Goal: Transaction & Acquisition: Book appointment/travel/reservation

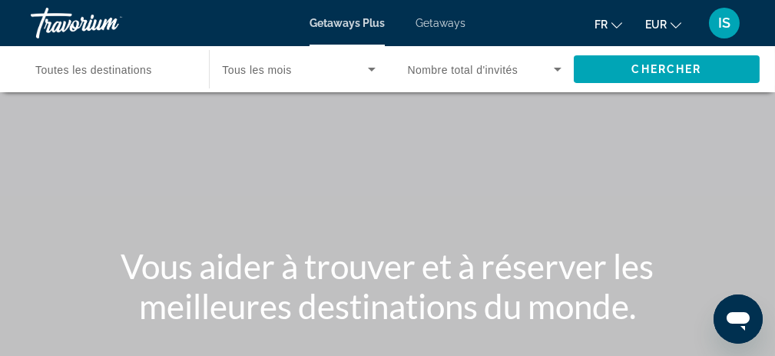
click at [135, 69] on span "Toutes les destinations" at bounding box center [93, 70] width 117 height 12
click at [135, 69] on input "Destination Toutes les destinations" at bounding box center [112, 70] width 154 height 18
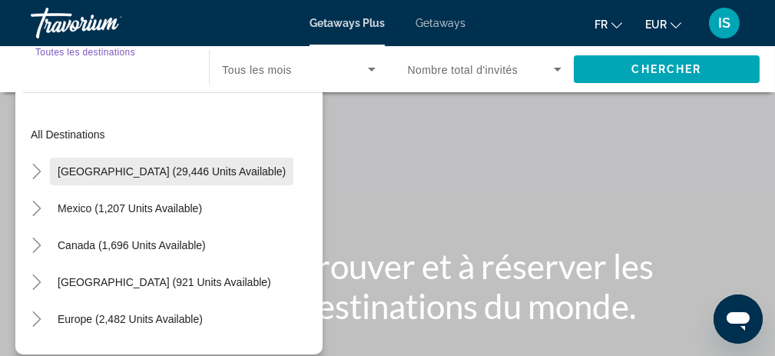
click at [100, 171] on span "[GEOGRAPHIC_DATA] (29,446 units available)" at bounding box center [172, 171] width 228 height 12
type input "**********"
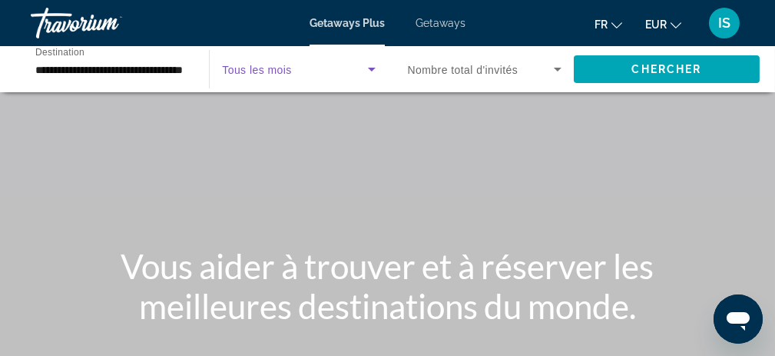
click at [370, 69] on icon "Search widget" at bounding box center [372, 70] width 8 height 4
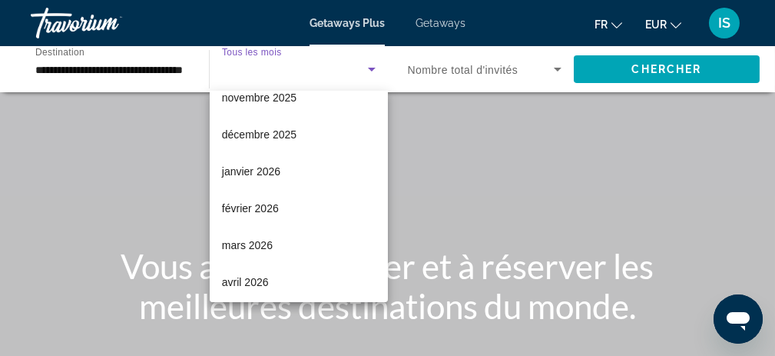
scroll to position [154, 0]
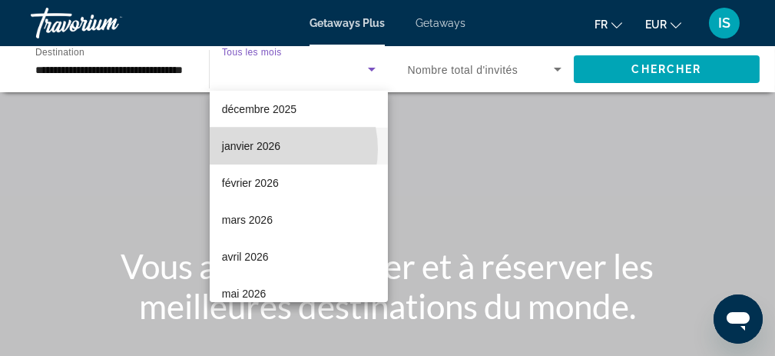
click at [267, 149] on span "janvier 2026" at bounding box center [251, 146] width 58 height 18
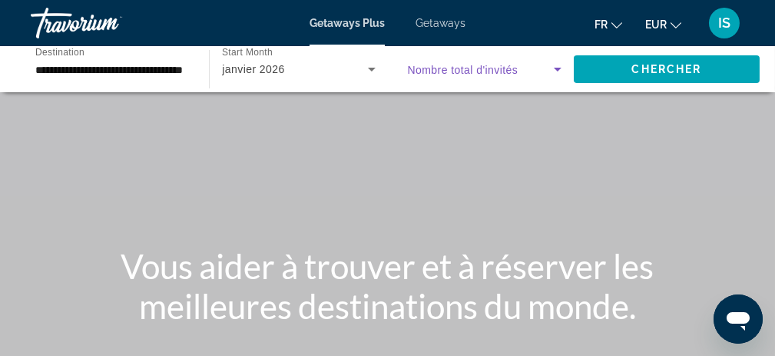
click at [558, 70] on icon "Search widget" at bounding box center [558, 70] width 8 height 4
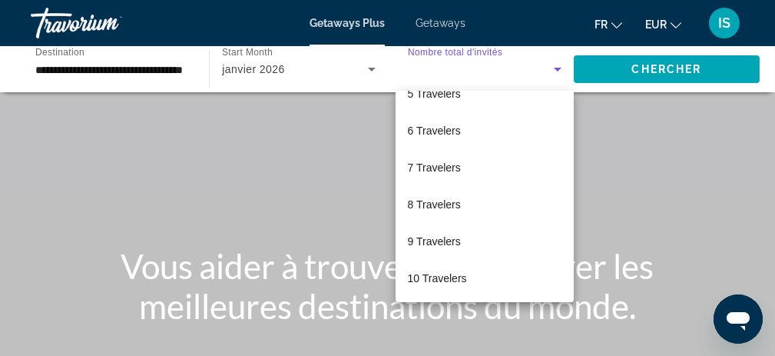
scroll to position [0, 0]
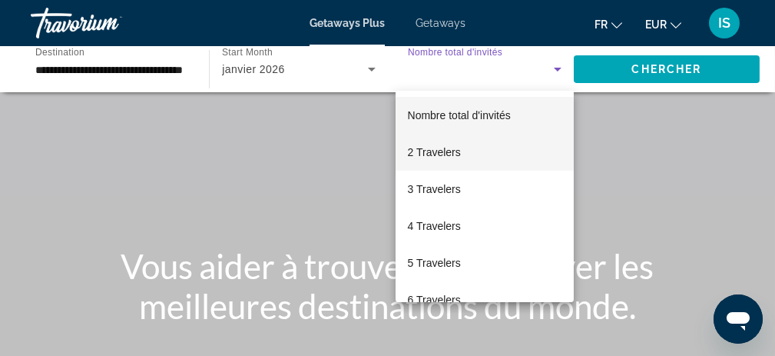
click at [443, 158] on span "2 Travelers" at bounding box center [434, 152] width 53 height 18
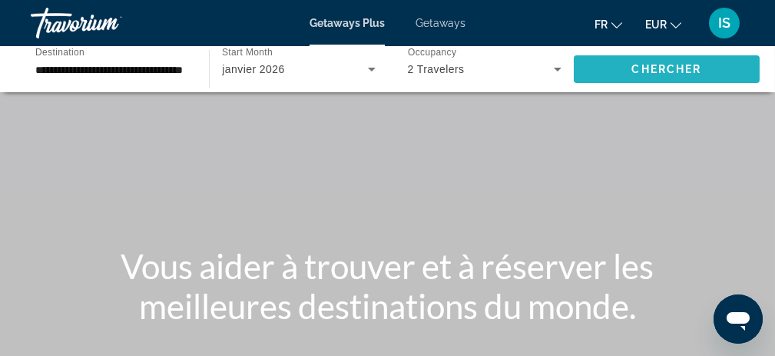
click at [673, 63] on span "Chercher" at bounding box center [667, 69] width 70 height 12
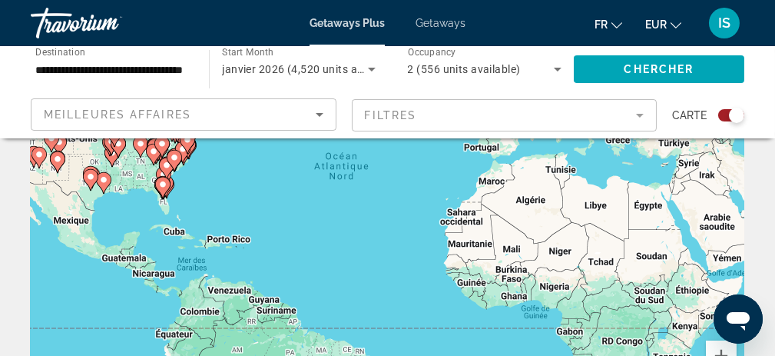
scroll to position [77, 0]
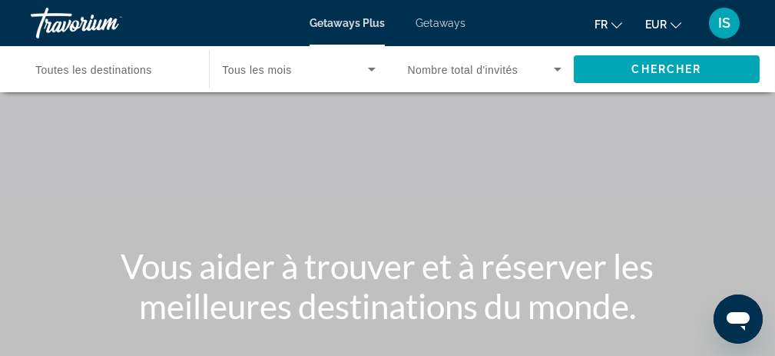
click at [445, 22] on span "Getaways" at bounding box center [441, 23] width 50 height 12
click at [99, 69] on span "Toutes les destinations" at bounding box center [93, 70] width 117 height 12
click at [99, 69] on input "Destination Toutes les destinations" at bounding box center [112, 70] width 154 height 18
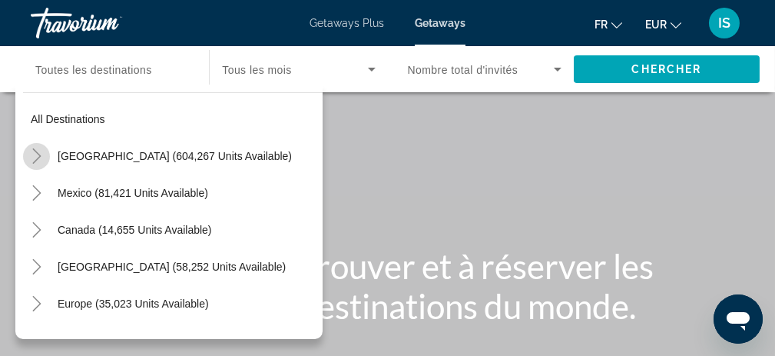
click at [36, 157] on icon "Toggle United States (604,267 units available)" at bounding box center [36, 155] width 15 height 15
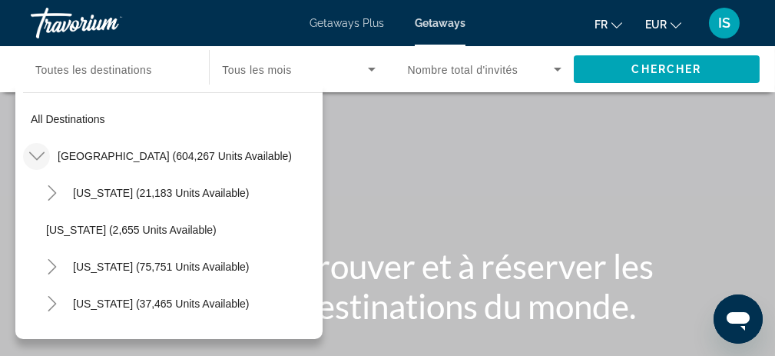
click at [132, 71] on span "Toutes les destinations" at bounding box center [93, 70] width 117 height 12
click at [132, 71] on input "Destination Toutes les destinations" at bounding box center [112, 70] width 154 height 18
click at [130, 71] on input "Destination Toutes les destinations" at bounding box center [112, 70] width 154 height 18
click at [370, 20] on span "Getaways Plus" at bounding box center [347, 23] width 75 height 12
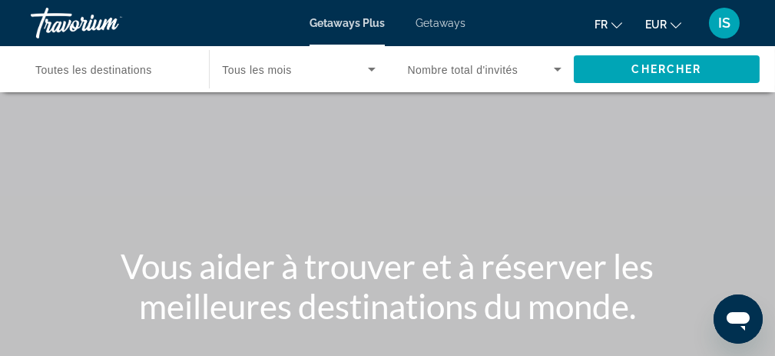
click at [100, 71] on span "Toutes les destinations" at bounding box center [93, 70] width 117 height 12
click at [100, 71] on input "Destination Toutes les destinations" at bounding box center [112, 70] width 154 height 18
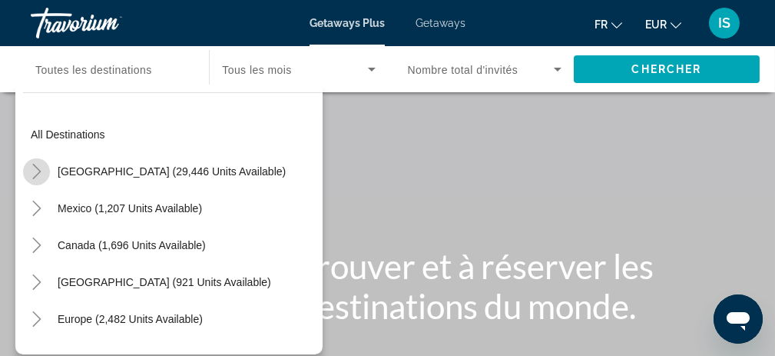
click at [41, 171] on icon "Toggle United States (29,446 units available)" at bounding box center [36, 171] width 15 height 15
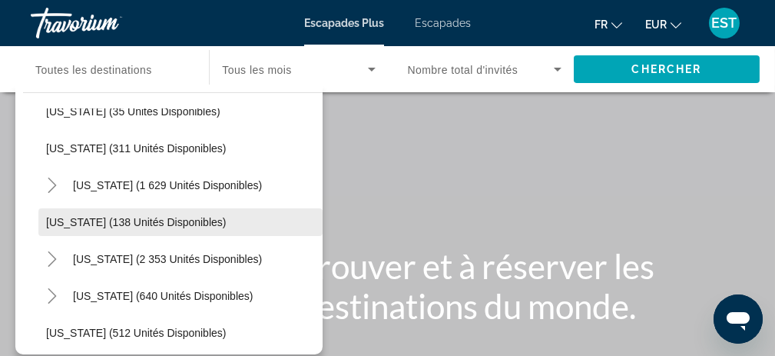
scroll to position [692, 0]
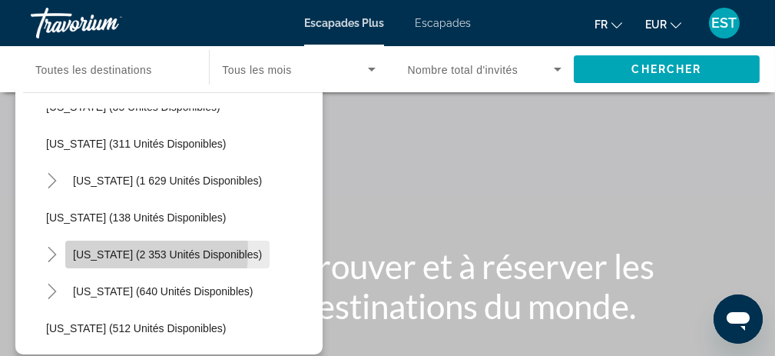
click at [100, 251] on font "Nevada (2 353 unités disponibles)" at bounding box center [167, 254] width 189 height 12
type input "**********"
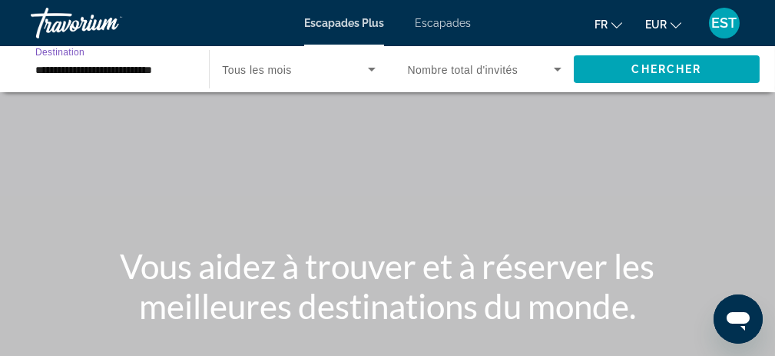
click at [369, 72] on icon "Widget de recherche" at bounding box center [372, 69] width 18 height 18
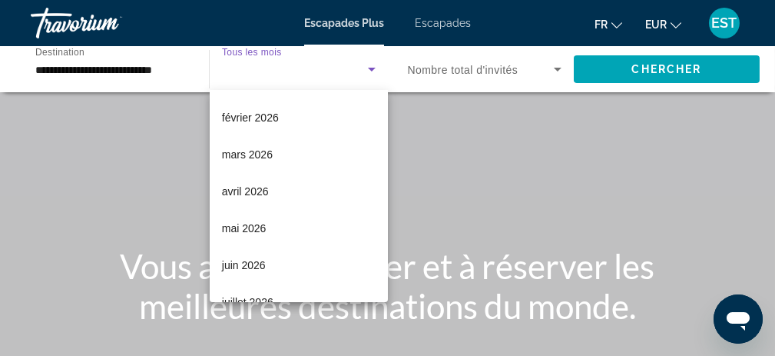
scroll to position [307, 0]
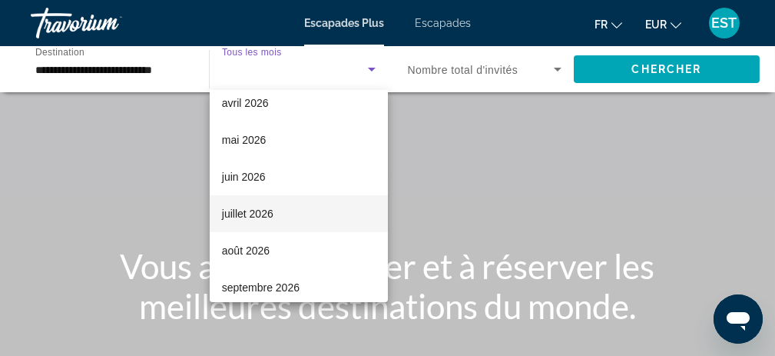
click at [266, 217] on font "juillet 2026" at bounding box center [247, 213] width 51 height 12
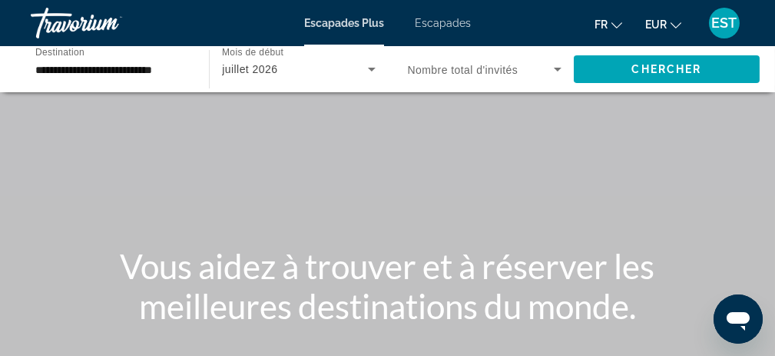
click at [304, 71] on div "juillet 2026" at bounding box center [294, 69] width 145 height 18
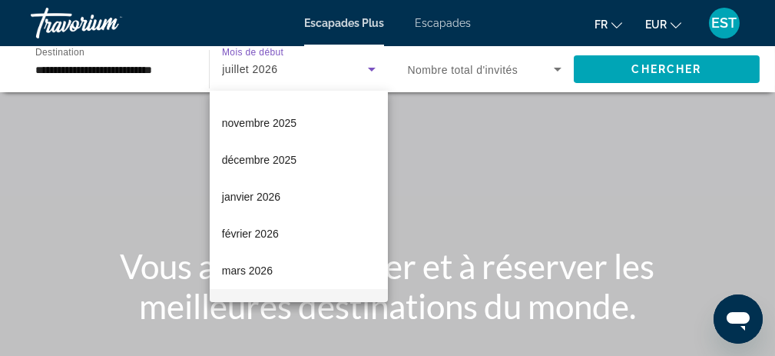
scroll to position [83, 0]
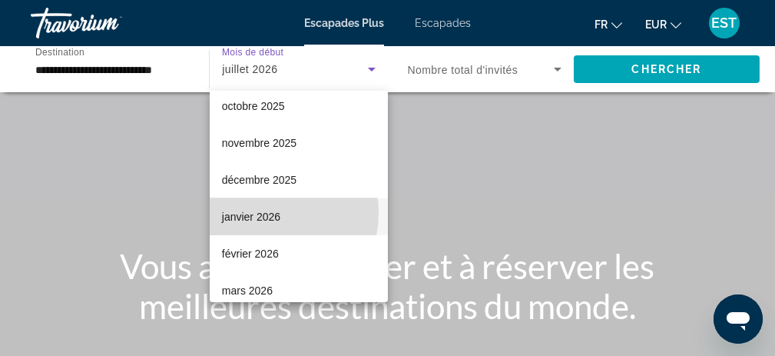
click at [265, 212] on font "janvier 2026" at bounding box center [251, 217] width 58 height 12
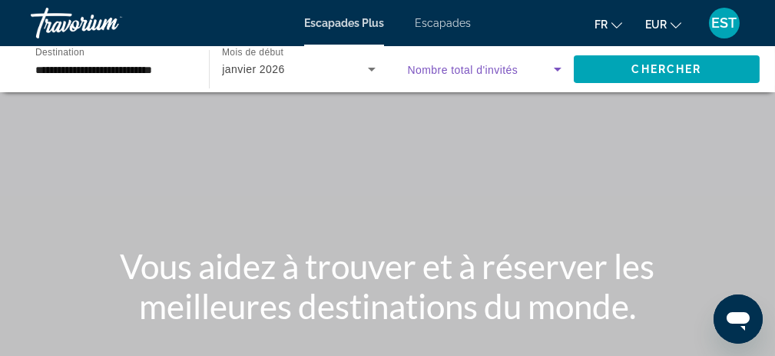
click at [555, 65] on icon "Widget de recherche" at bounding box center [558, 69] width 18 height 18
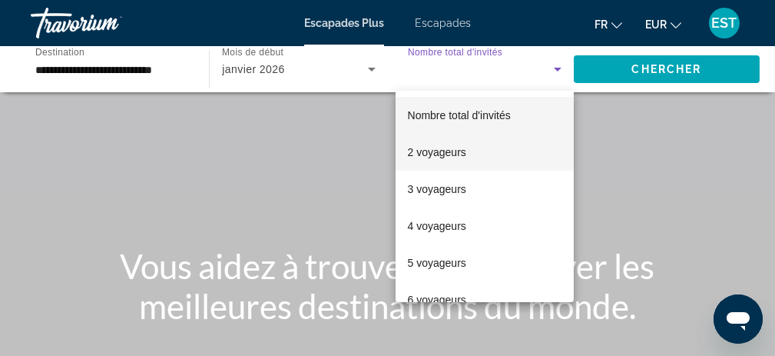
click at [446, 159] on span "2 voyageurs" at bounding box center [437, 152] width 58 height 18
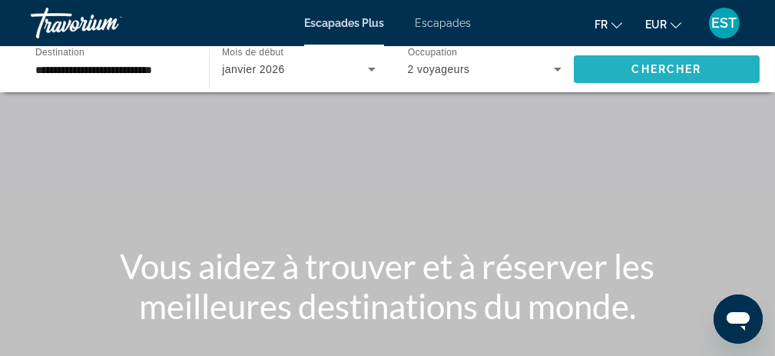
click at [683, 66] on font "Chercher" at bounding box center [667, 69] width 70 height 12
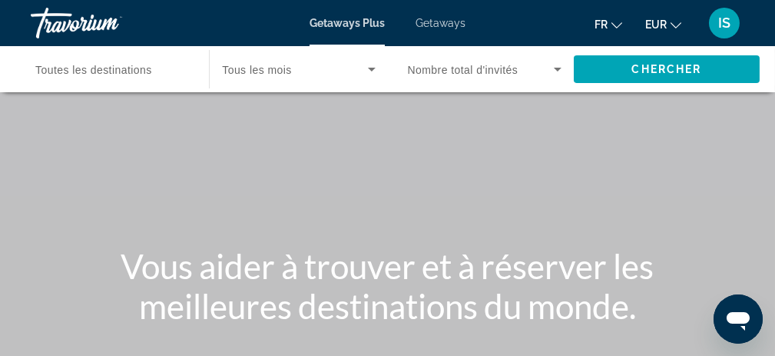
click at [97, 68] on span "Toutes les destinations" at bounding box center [93, 70] width 117 height 12
click at [97, 68] on input "Destination Toutes les destinations" at bounding box center [112, 70] width 154 height 18
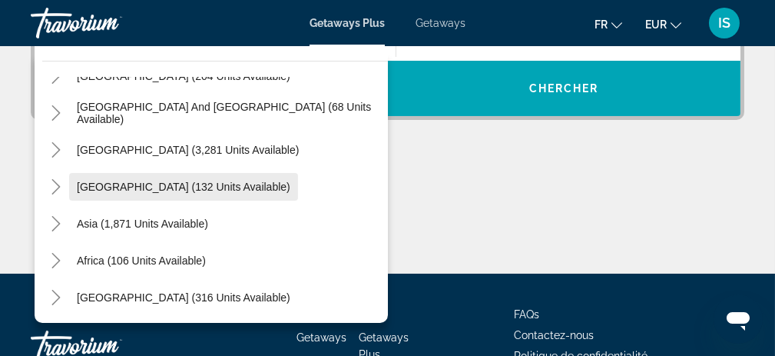
scroll to position [461, 0]
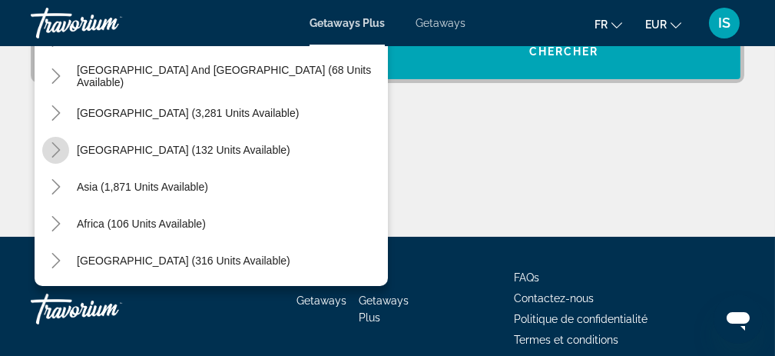
click at [54, 146] on icon "Toggle Central America (132 units available)" at bounding box center [55, 149] width 15 height 15
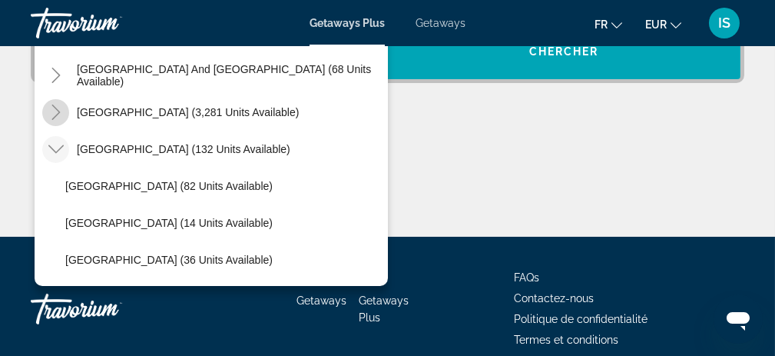
click at [57, 114] on icon "Toggle South America (3,281 units available)" at bounding box center [55, 112] width 8 height 15
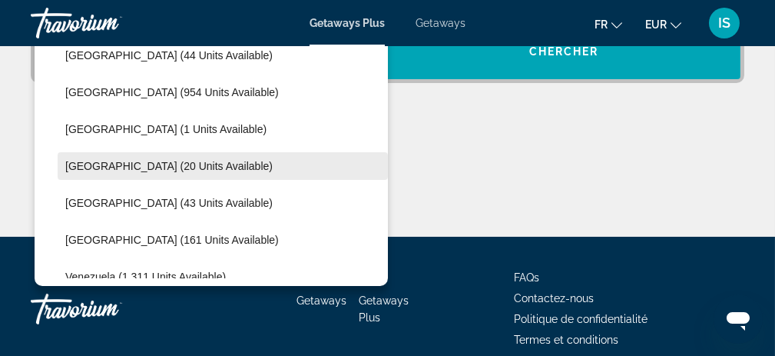
scroll to position [456, 0]
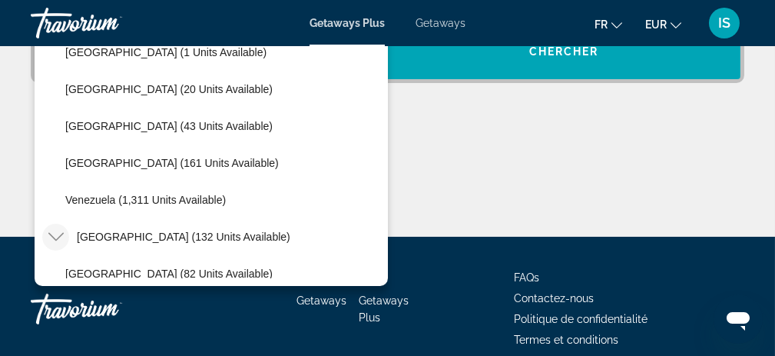
click at [55, 237] on icon "Toggle Central America (132 units available)" at bounding box center [55, 236] width 15 height 15
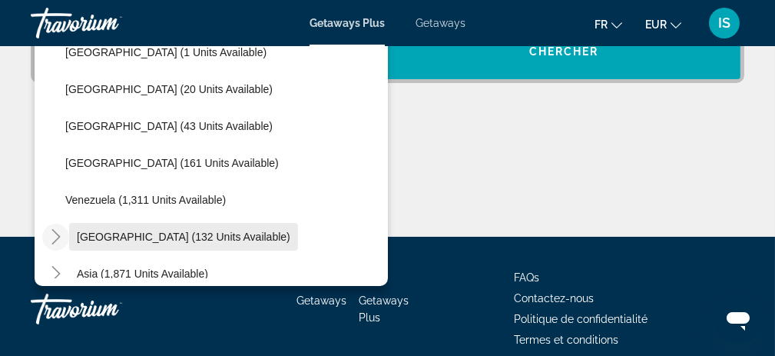
scroll to position [543, 0]
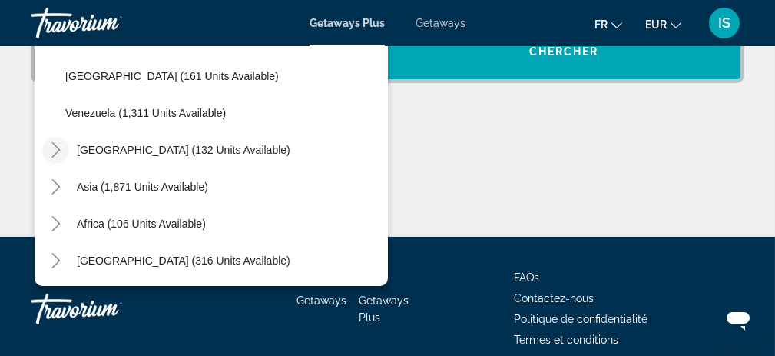
click at [58, 144] on icon "Toggle Central America (132 units available)" at bounding box center [55, 149] width 15 height 15
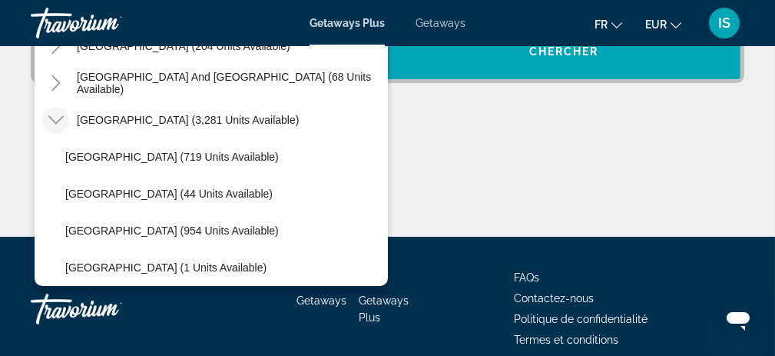
scroll to position [236, 0]
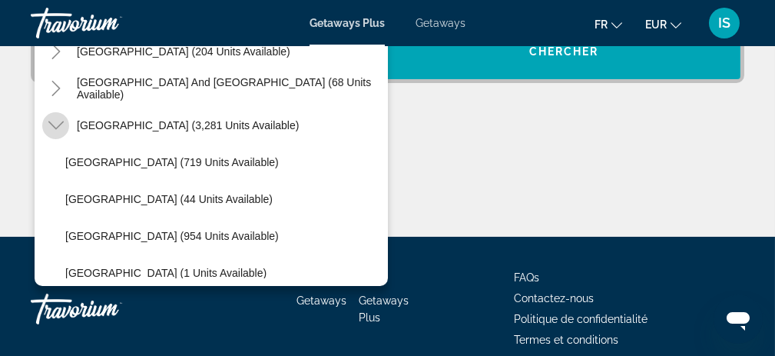
click at [60, 128] on icon "Toggle South America (3,281 units available)" at bounding box center [55, 125] width 15 height 15
click at [51, 128] on icon "Toggle South America (3,281 units available)" at bounding box center [55, 125] width 15 height 15
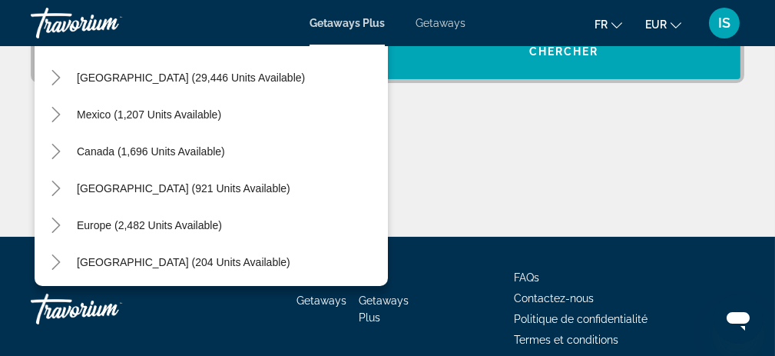
scroll to position [6, 0]
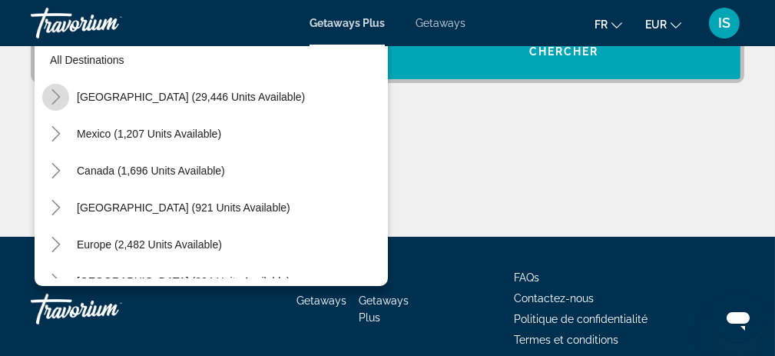
click at [61, 98] on icon "Toggle United States (29,446 units available)" at bounding box center [55, 96] width 15 height 15
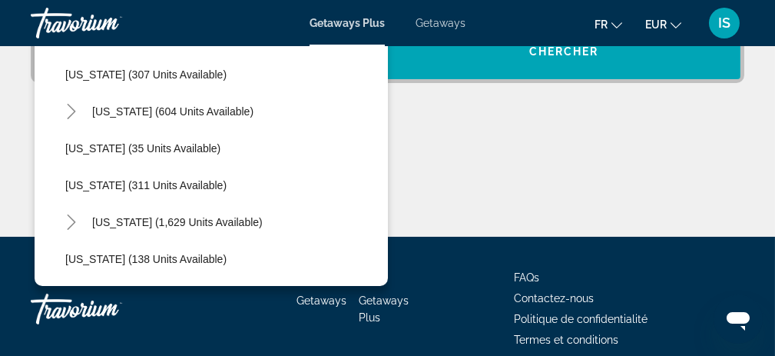
scroll to position [735, 0]
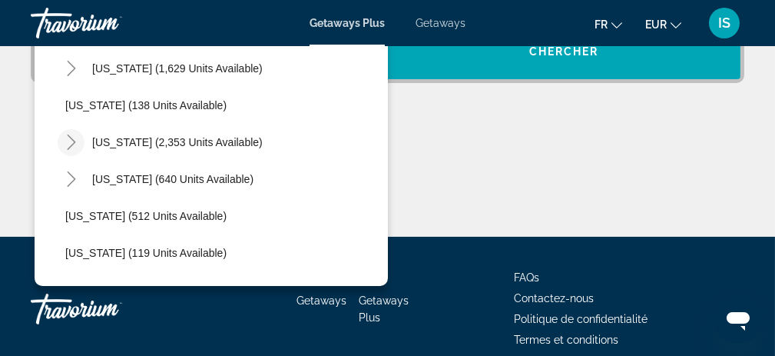
click at [68, 138] on icon "Toggle Nevada (2,353 units available)" at bounding box center [71, 141] width 15 height 15
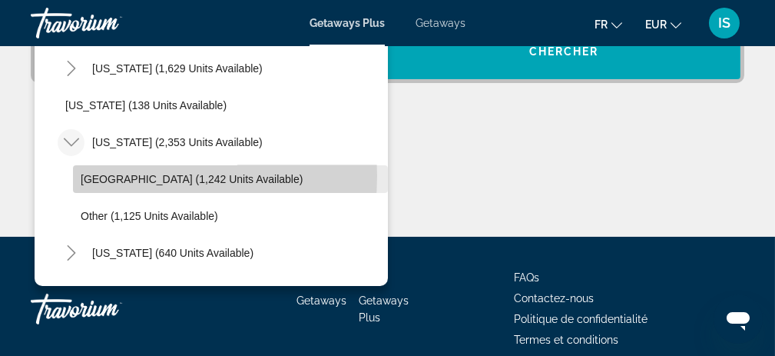
click at [111, 174] on span "[GEOGRAPHIC_DATA] (1,242 units available)" at bounding box center [192, 179] width 222 height 12
type input "**********"
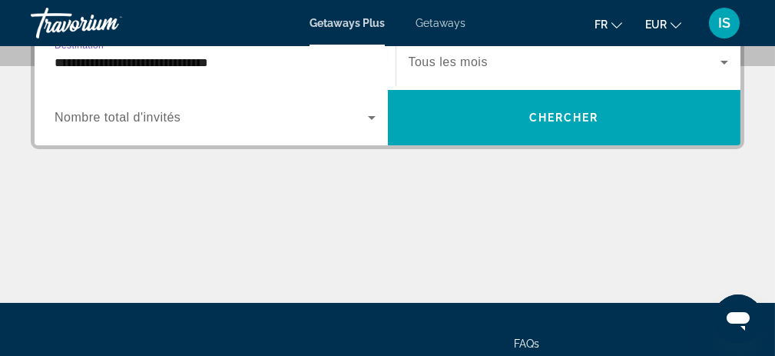
scroll to position [376, 0]
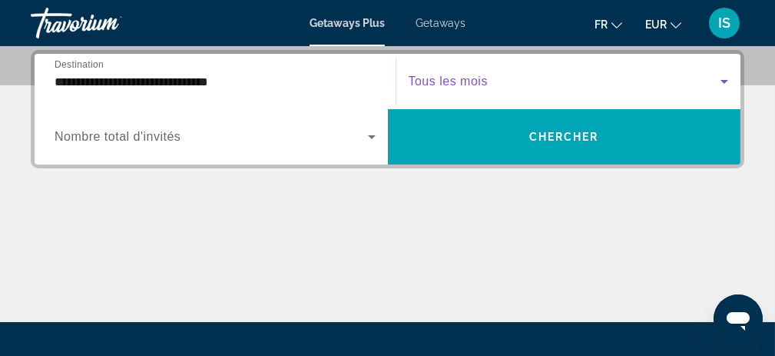
click at [727, 79] on icon "Search widget" at bounding box center [724, 81] width 18 height 18
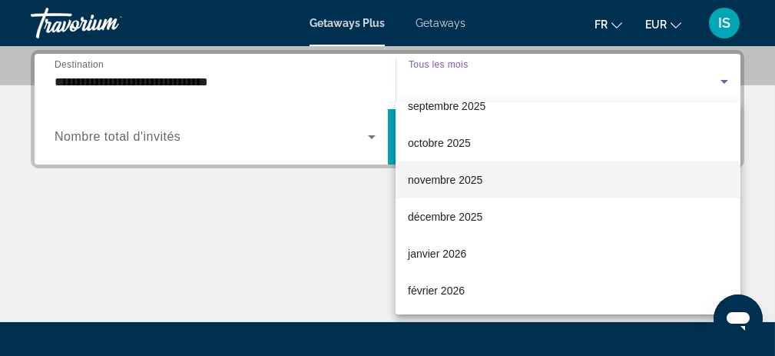
scroll to position [77, 0]
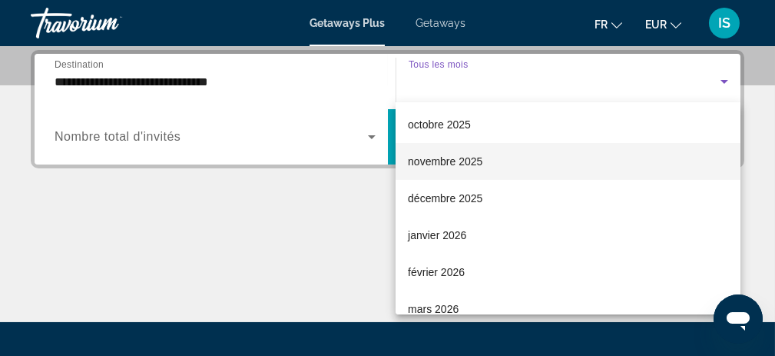
click at [476, 231] on mat-option "janvier 2026" at bounding box center [568, 235] width 345 height 37
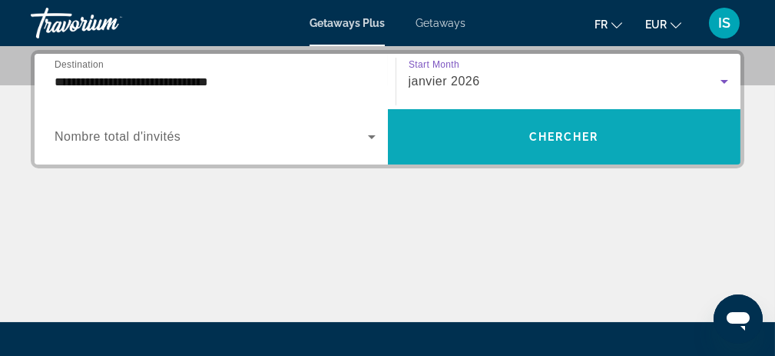
click at [562, 141] on span "Chercher" at bounding box center [564, 137] width 70 height 12
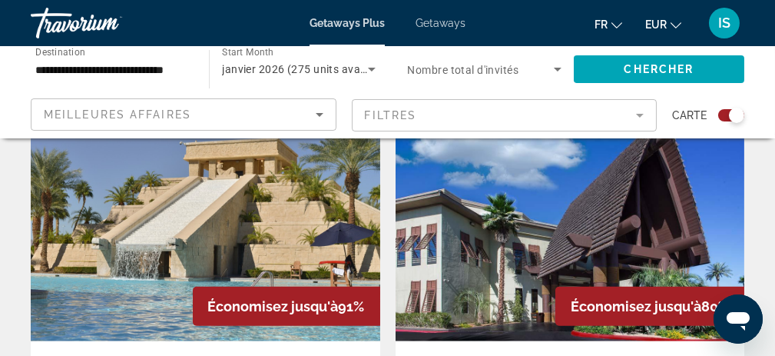
scroll to position [3381, 0]
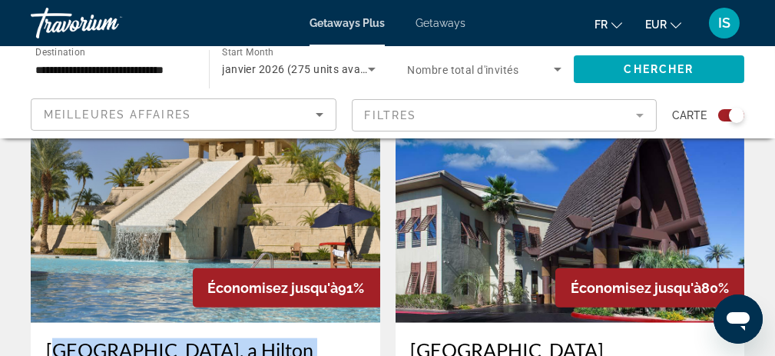
drag, startPoint x: 44, startPoint y: 252, endPoint x: 94, endPoint y: 289, distance: 62.1
copy h3 "[GEOGRAPHIC_DATA], a Hilton Vacation Club"
click at [536, 338] on h3 "[GEOGRAPHIC_DATA]" at bounding box center [570, 349] width 319 height 23
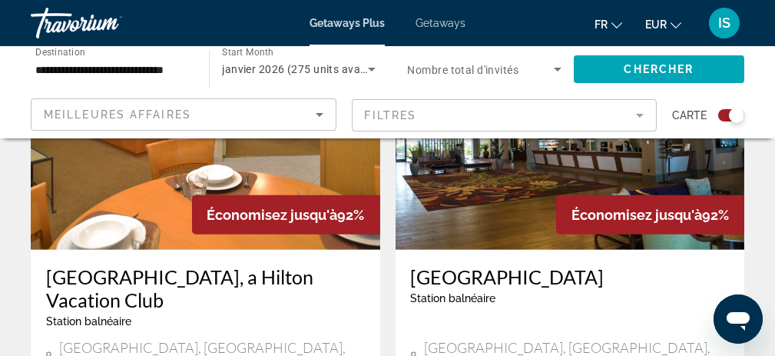
scroll to position [1844, 0]
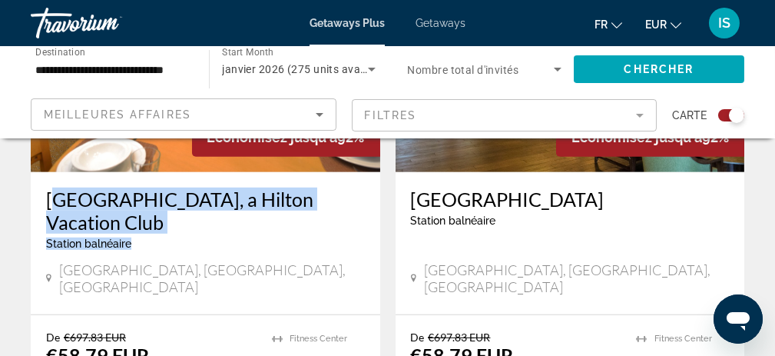
drag, startPoint x: 138, startPoint y: 207, endPoint x: 48, endPoint y: 158, distance: 103.2
click at [48, 188] on div "[GEOGRAPHIC_DATA], a [GEOGRAPHIC_DATA] balnéaire - Ceci est une station d'adult…" at bounding box center [205, 225] width 319 height 74
copy div "[GEOGRAPHIC_DATA], a [GEOGRAPHIC_DATA] balnéaire"
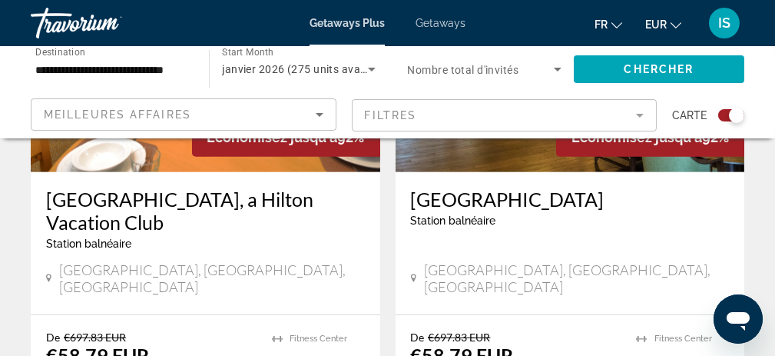
click at [674, 214] on div "Station balnéaire - Ceci est une station d'adultes seulement" at bounding box center [570, 220] width 319 height 12
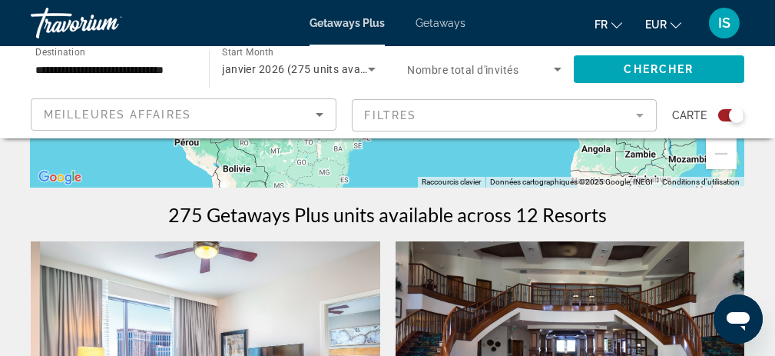
scroll to position [384, 0]
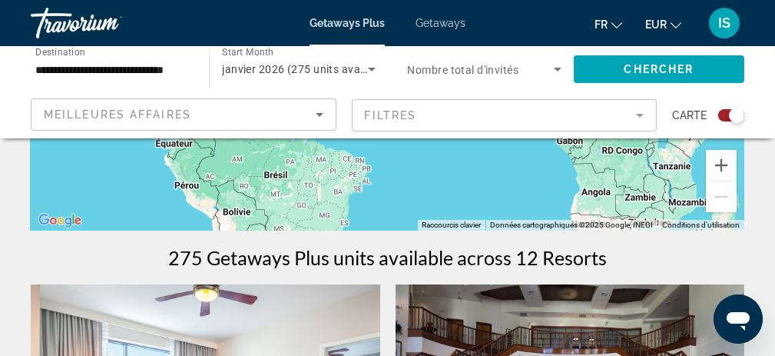
click at [640, 114] on mat-form-field "Filtres" at bounding box center [505, 115] width 306 height 32
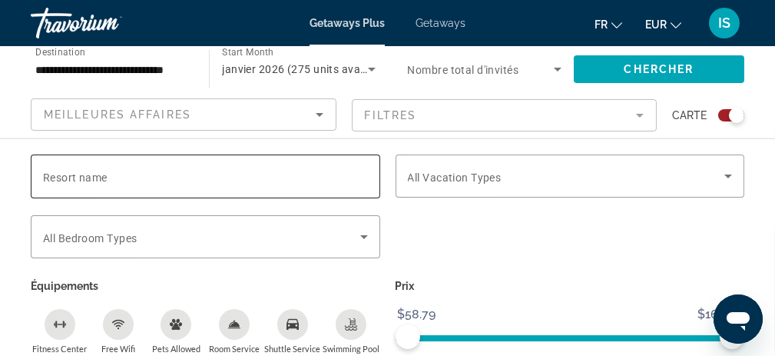
scroll to position [538, 0]
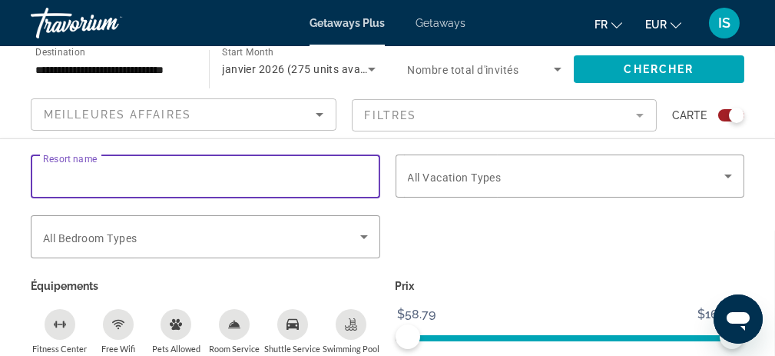
click at [173, 173] on input "Resort name" at bounding box center [205, 177] width 325 height 18
type input "**********"
click at [466, 212] on div "Search widget" at bounding box center [571, 206] width 350 height 17
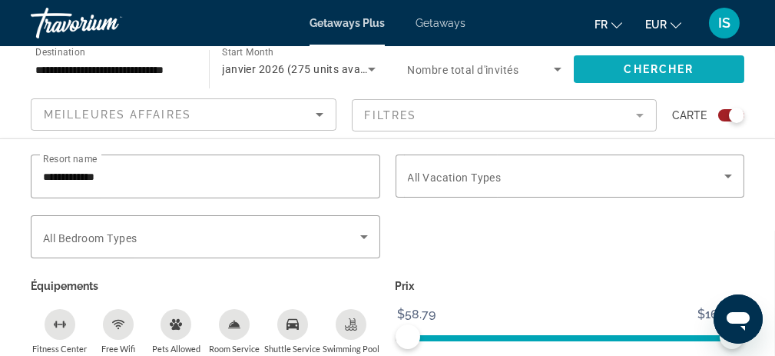
click at [622, 71] on span "Search widget" at bounding box center [659, 69] width 171 height 37
click at [666, 63] on span "Chercher" at bounding box center [659, 69] width 70 height 12
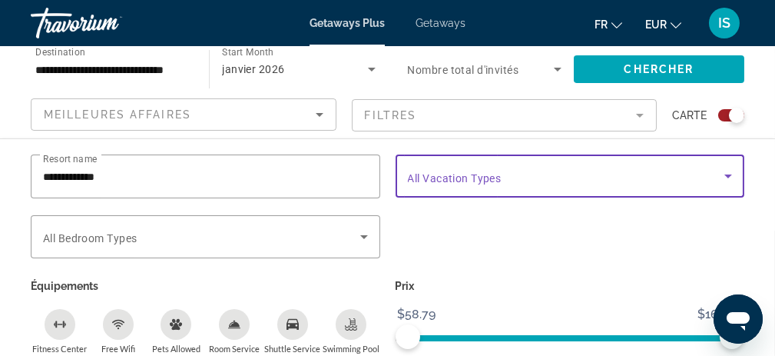
click at [539, 177] on span "Search widget" at bounding box center [566, 176] width 317 height 18
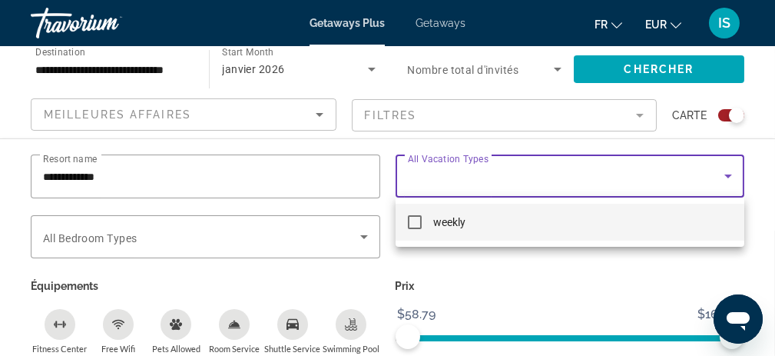
click at [471, 175] on div at bounding box center [387, 178] width 775 height 356
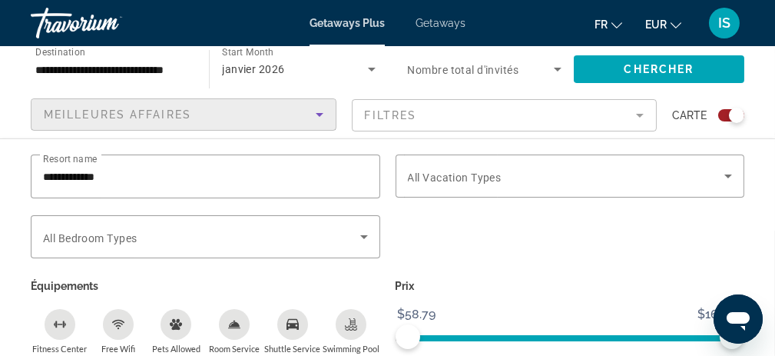
click at [316, 113] on icon "Sort by" at bounding box center [320, 115] width 8 height 4
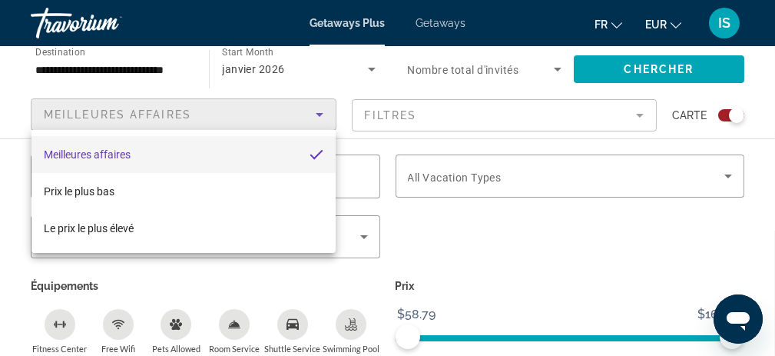
click at [316, 113] on div at bounding box center [387, 178] width 775 height 356
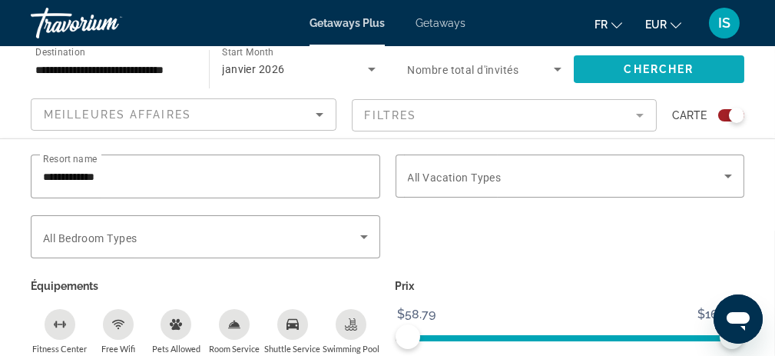
click at [664, 66] on span "Chercher" at bounding box center [659, 69] width 70 height 12
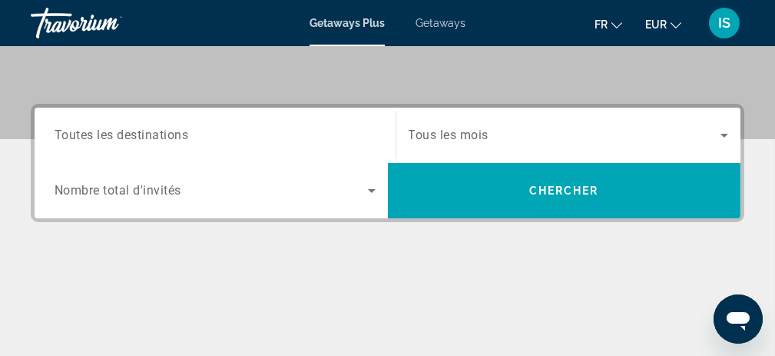
scroll to position [384, 0]
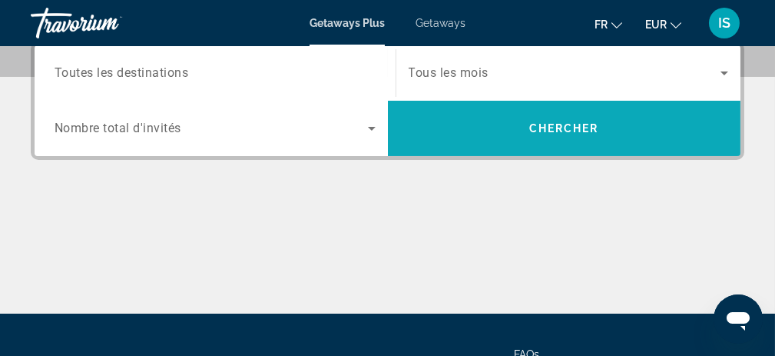
click at [569, 128] on span "Chercher" at bounding box center [564, 128] width 70 height 12
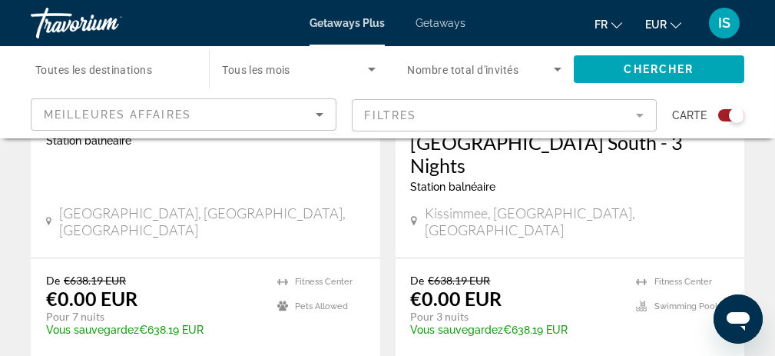
scroll to position [922, 0]
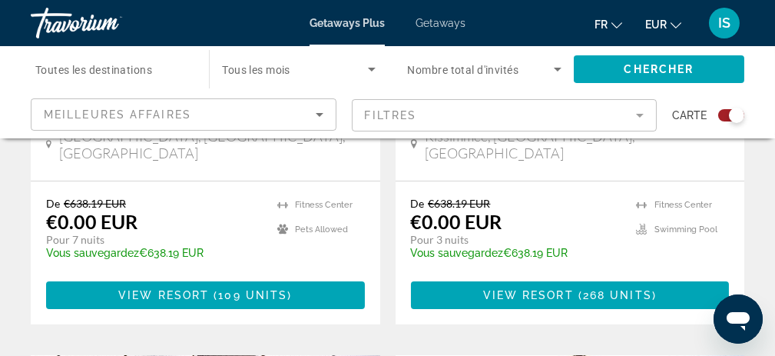
click at [108, 75] on span "Toutes les destinations" at bounding box center [93, 70] width 117 height 12
click at [108, 75] on input "Destination Toutes les destinations" at bounding box center [112, 70] width 154 height 18
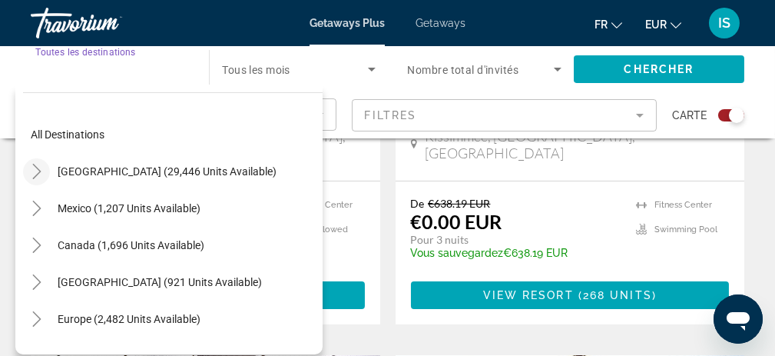
click at [37, 168] on icon "Toggle United States (29,446 units available)" at bounding box center [36, 171] width 8 height 15
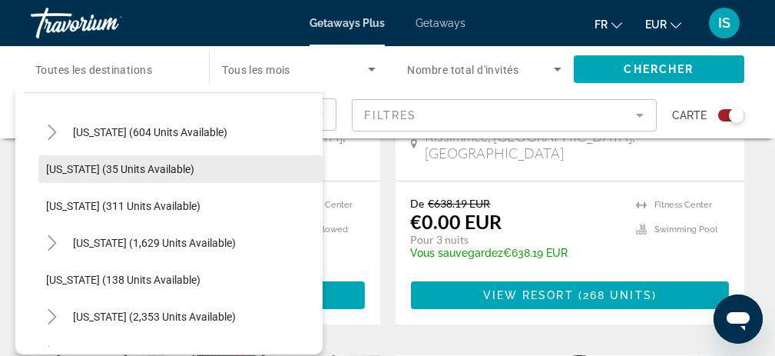
scroll to position [659, 0]
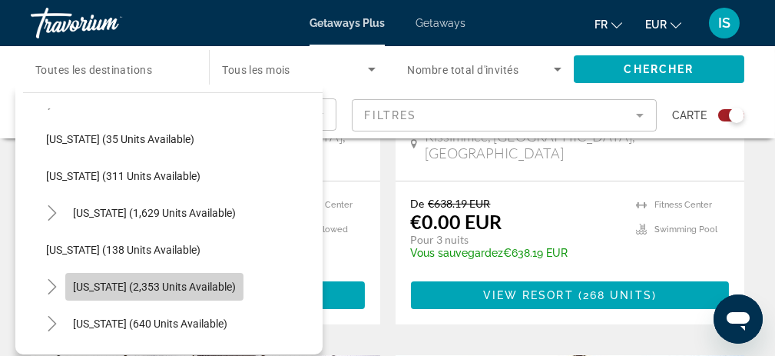
click at [155, 277] on span "Search widget" at bounding box center [154, 286] width 178 height 37
type input "**********"
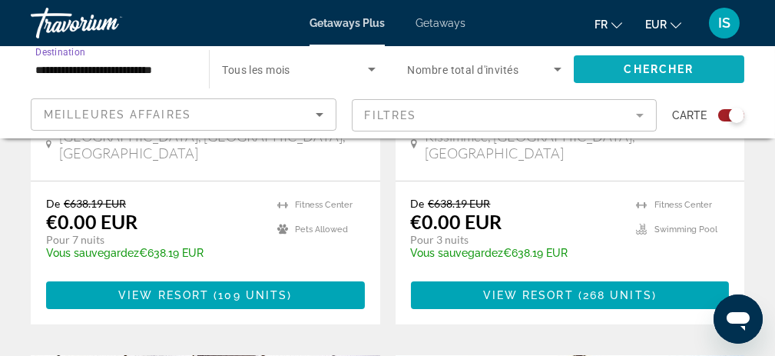
click at [669, 69] on span "Chercher" at bounding box center [659, 69] width 70 height 12
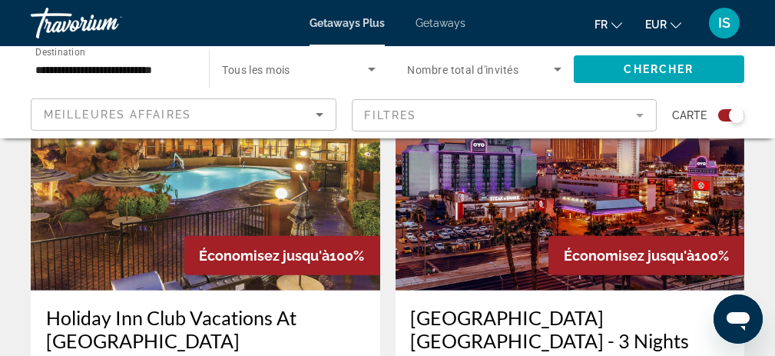
scroll to position [2305, 0]
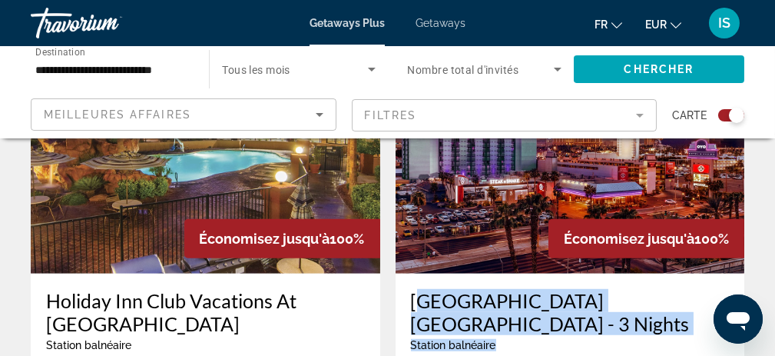
drag, startPoint x: 497, startPoint y: 292, endPoint x: 412, endPoint y: 251, distance: 94.9
click at [412, 289] on div "[GEOGRAPHIC_DATA] [GEOGRAPHIC_DATA] - 3 Nights Station balnéaire - Ceci est une…" at bounding box center [570, 326] width 319 height 74
copy div "[GEOGRAPHIC_DATA] [GEOGRAPHIC_DATA] - 3 Nights Station balnéaire"
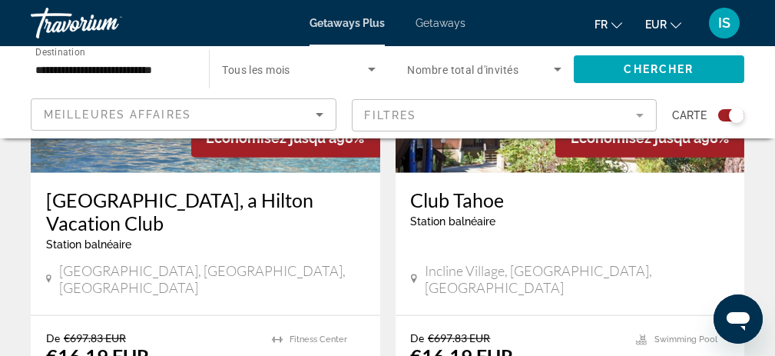
scroll to position [3612, 0]
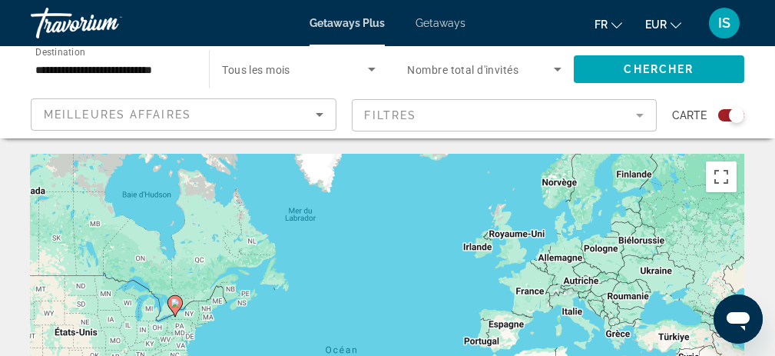
click at [443, 25] on span "Getaways" at bounding box center [441, 23] width 50 height 12
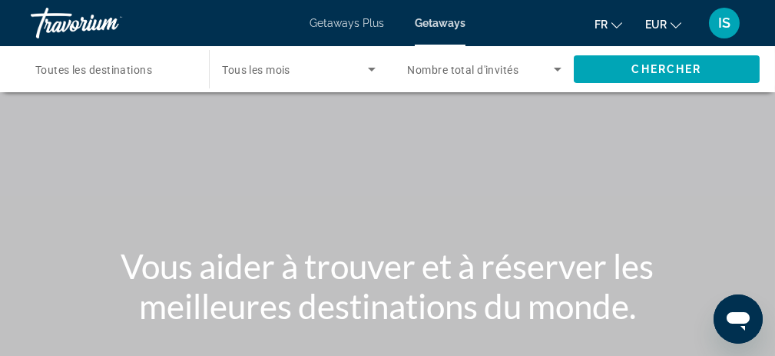
click at [122, 65] on span "Toutes les destinations" at bounding box center [93, 70] width 117 height 12
click at [122, 65] on input "Destination Toutes les destinations" at bounding box center [112, 70] width 154 height 18
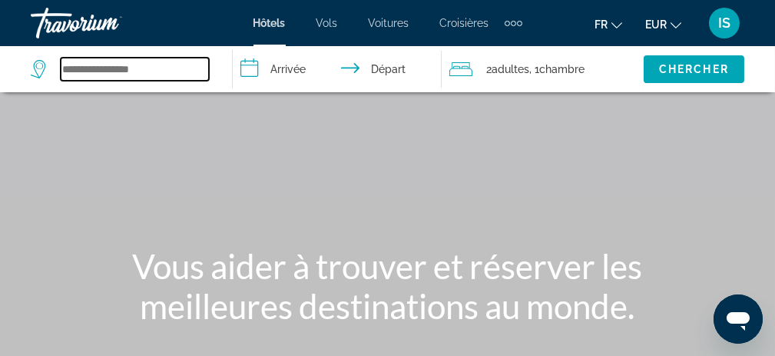
click at [89, 62] on input "Search widget" at bounding box center [135, 69] width 148 height 23
paste input "**********"
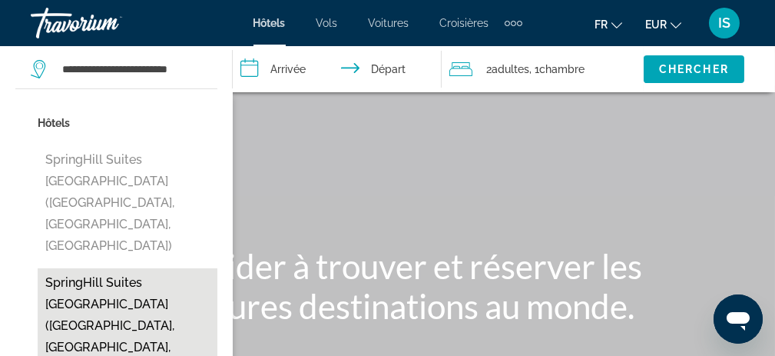
click at [124, 268] on button "SpringHill Suites [GEOGRAPHIC_DATA] ([GEOGRAPHIC_DATA], [GEOGRAPHIC_DATA], [GEO…" at bounding box center [128, 325] width 180 height 115
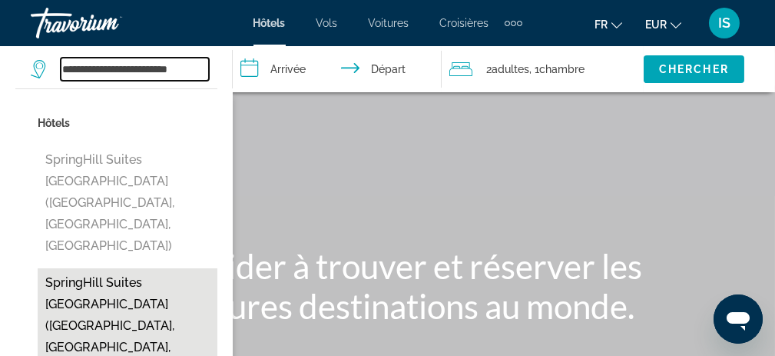
type input "**********"
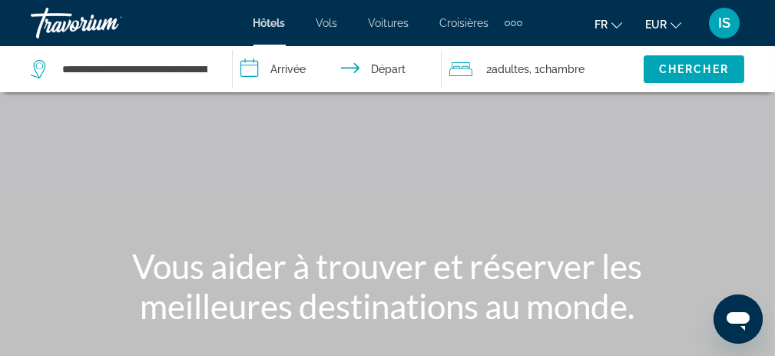
click at [284, 68] on input "**********" at bounding box center [341, 71] width 216 height 51
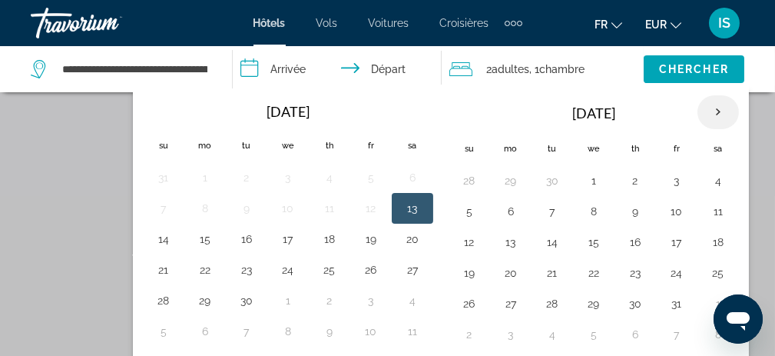
click at [705, 111] on th "Next month" at bounding box center [718, 112] width 41 height 34
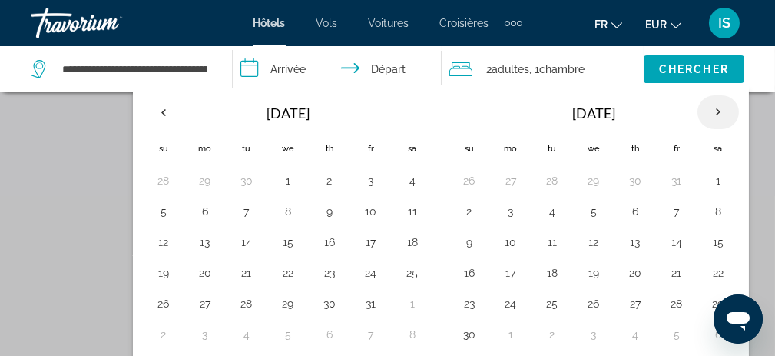
click at [705, 111] on th "Next month" at bounding box center [718, 112] width 41 height 34
click at [540, 206] on button "6" at bounding box center [552, 212] width 25 height 22
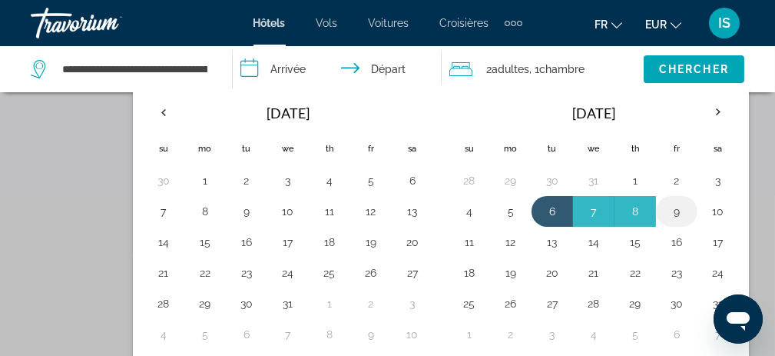
click at [665, 209] on button "9" at bounding box center [677, 212] width 25 height 22
type input "**********"
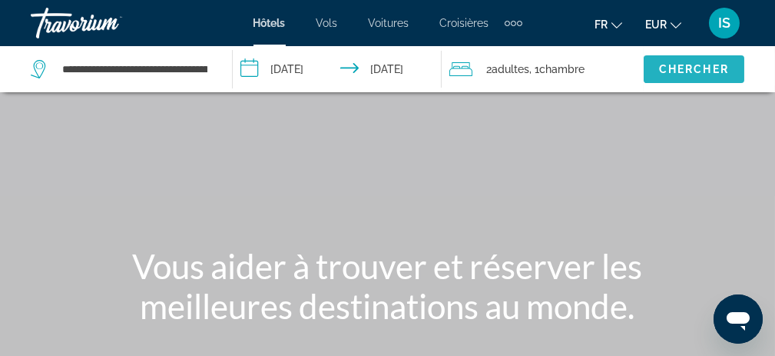
click at [689, 65] on span "Chercher" at bounding box center [694, 69] width 70 height 12
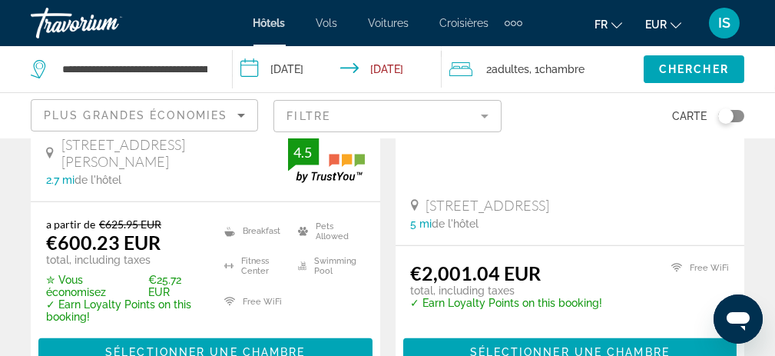
scroll to position [1844, 0]
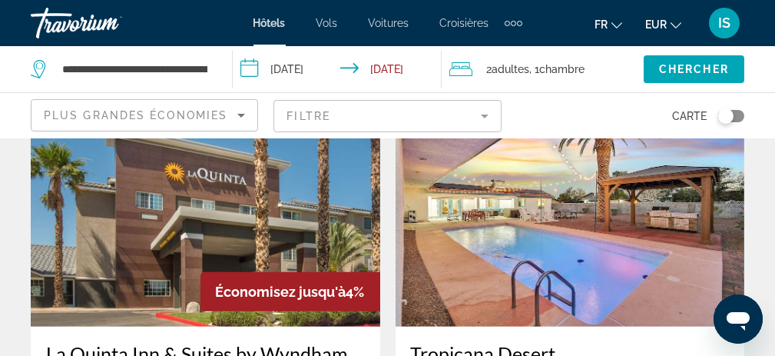
click at [341, 110] on mat-form-field "Filtre" at bounding box center [387, 116] width 227 height 32
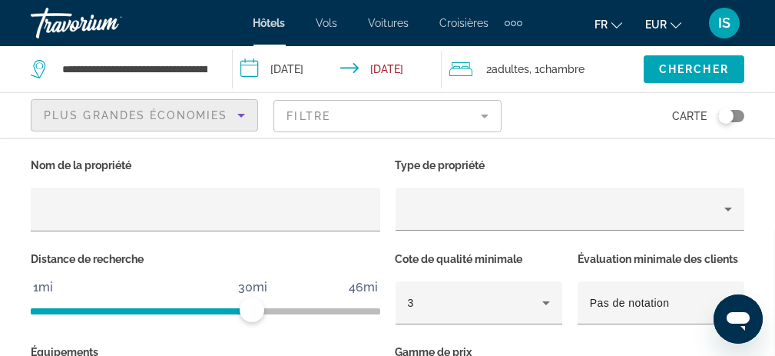
click at [236, 113] on icon "Sort by" at bounding box center [241, 115] width 18 height 18
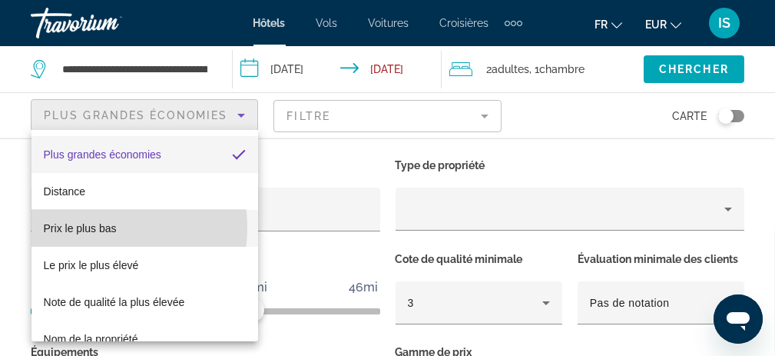
click at [80, 227] on span "Prix le plus bas" at bounding box center [80, 228] width 73 height 12
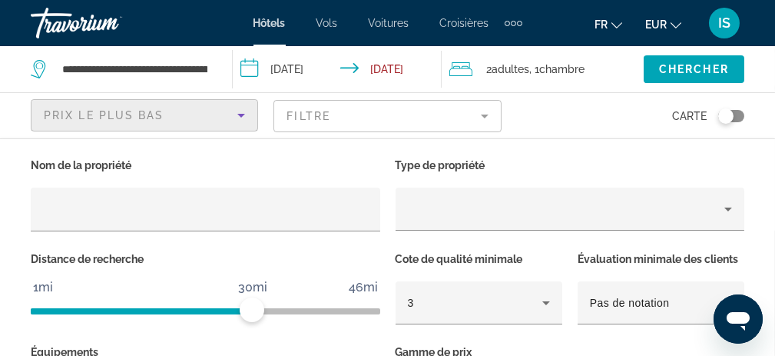
click at [241, 112] on icon "Sort by" at bounding box center [241, 115] width 18 height 18
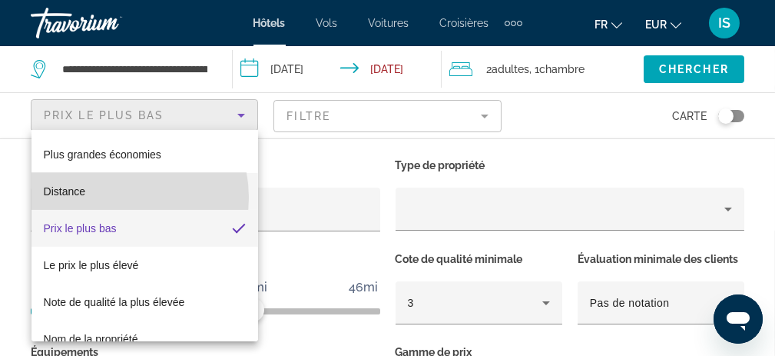
click at [112, 198] on mat-option "Distance" at bounding box center [145, 191] width 227 height 37
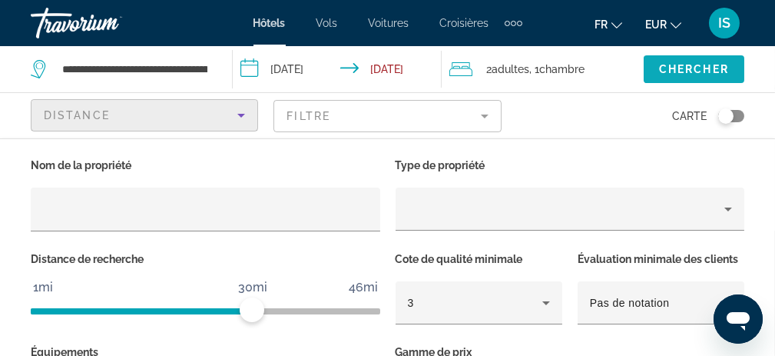
click at [676, 64] on span "Chercher" at bounding box center [694, 69] width 70 height 12
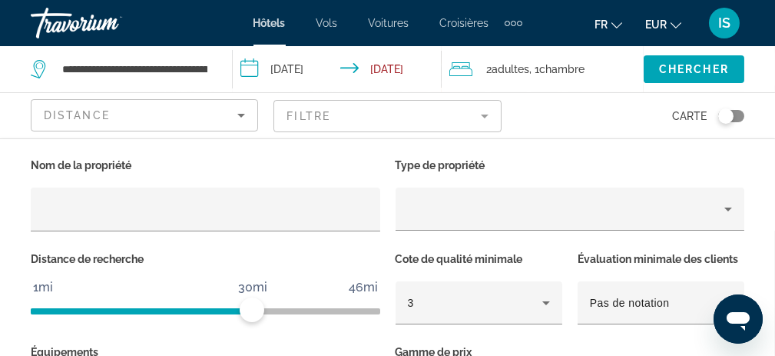
scroll to position [307, 0]
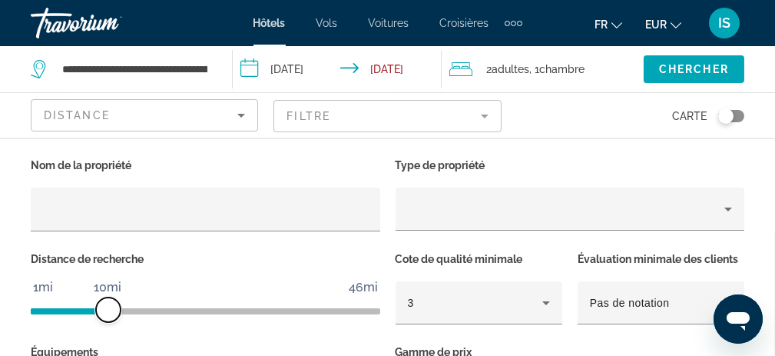
drag, startPoint x: 244, startPoint y: 307, endPoint x: 108, endPoint y: 304, distance: 136.1
click at [109, 304] on span "ngx-slider" at bounding box center [108, 309] width 25 height 25
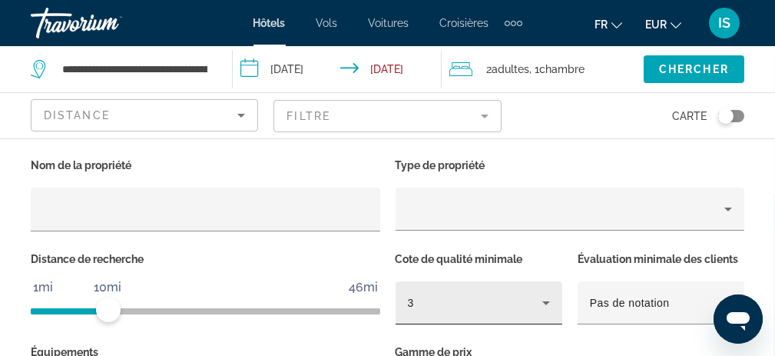
click at [548, 303] on icon "Hotel Filters" at bounding box center [546, 303] width 18 height 18
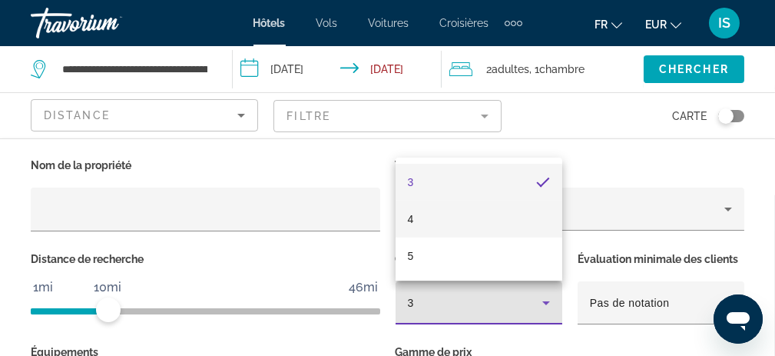
click at [413, 206] on mat-option "4" at bounding box center [479, 219] width 167 height 37
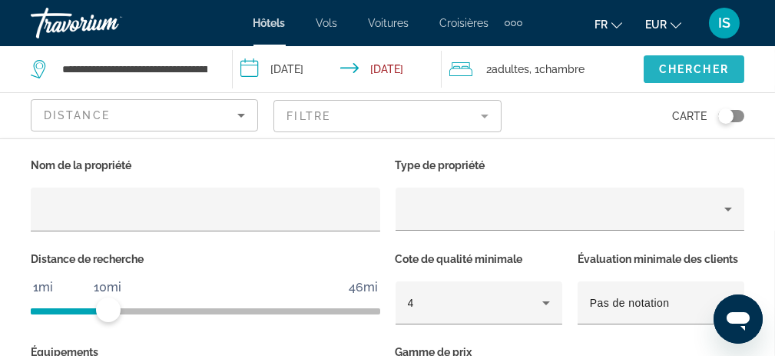
click at [701, 75] on span "Search widget" at bounding box center [694, 69] width 101 height 37
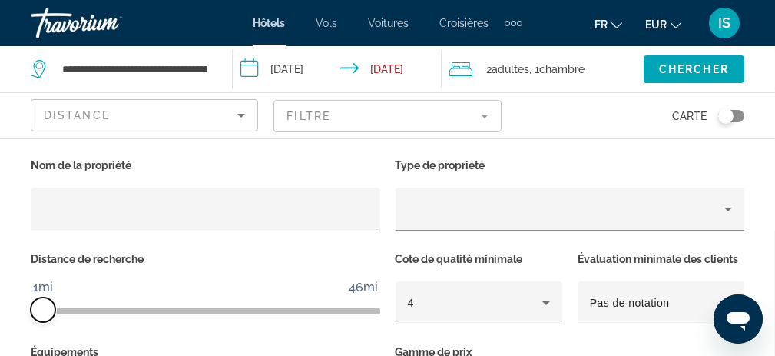
drag, startPoint x: 106, startPoint y: 304, endPoint x: 21, endPoint y: 302, distance: 85.3
click at [21, 302] on div "Nom de la propriété Type de propriété Distance de recherche 1mi 46mi 1mi Cote d…" at bounding box center [387, 313] width 775 height 319
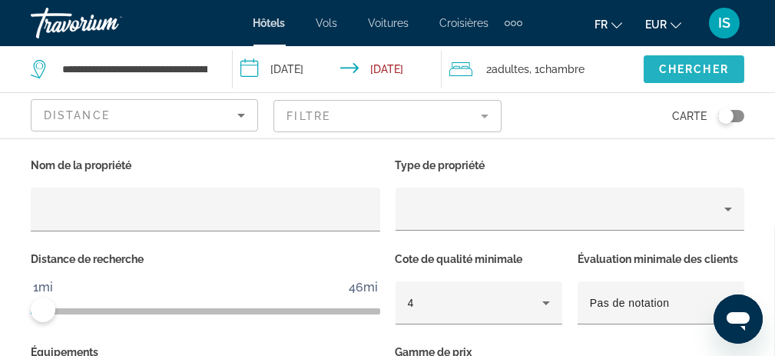
click at [695, 64] on span "Chercher" at bounding box center [694, 69] width 70 height 12
click at [317, 116] on mat-form-field "Filtre" at bounding box center [387, 116] width 227 height 32
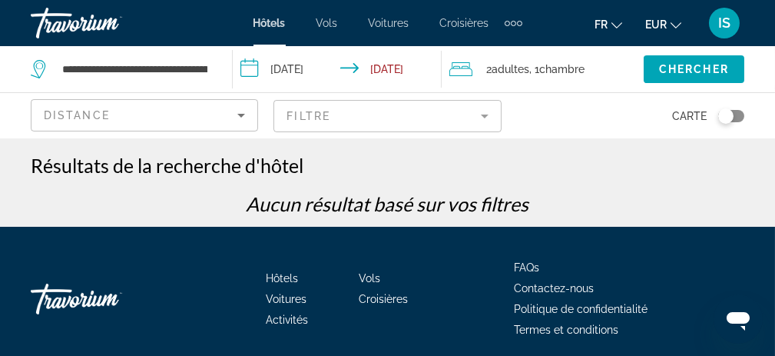
click at [400, 116] on mat-form-field "Filtre" at bounding box center [387, 116] width 227 height 32
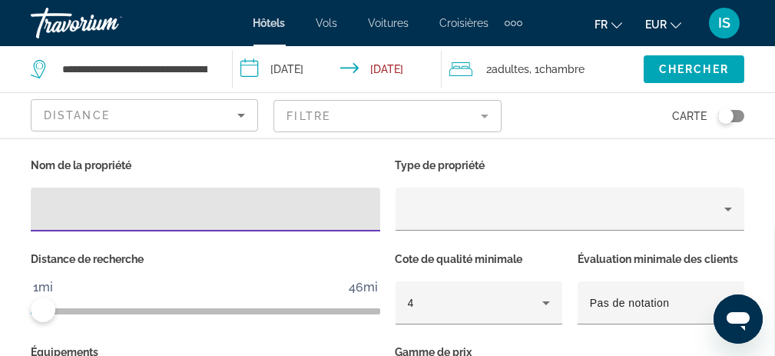
click at [88, 211] on input "Hotel Filters" at bounding box center [205, 210] width 325 height 18
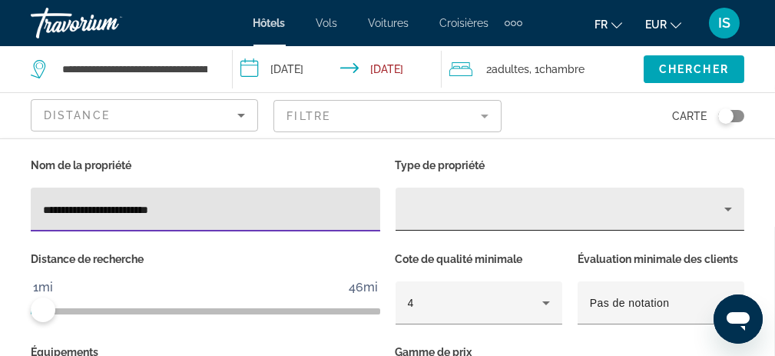
type input "**********"
click at [725, 205] on icon "Property type" at bounding box center [728, 209] width 18 height 18
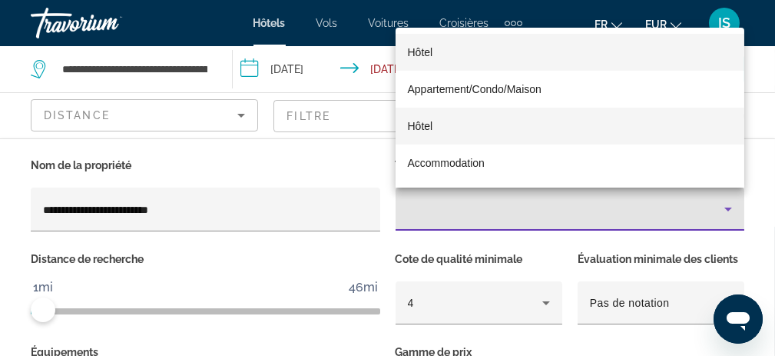
click at [412, 126] on span "Hôtel" at bounding box center [420, 126] width 25 height 12
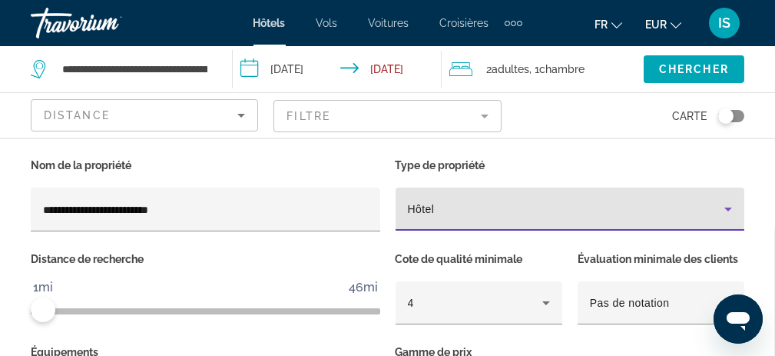
scroll to position [58, 0]
click at [667, 71] on span "Chercher" at bounding box center [694, 69] width 70 height 12
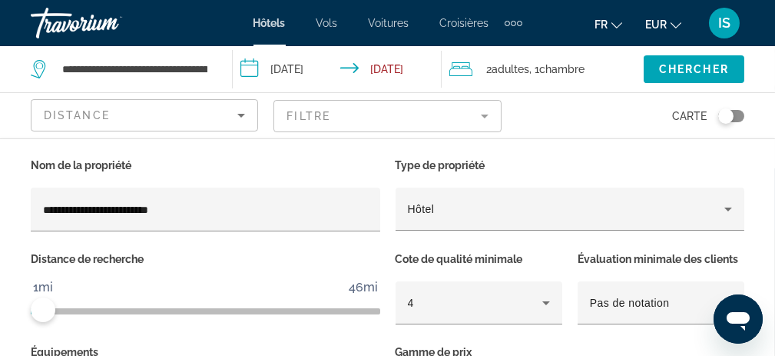
click at [339, 115] on mat-form-field "Filtre" at bounding box center [387, 116] width 227 height 32
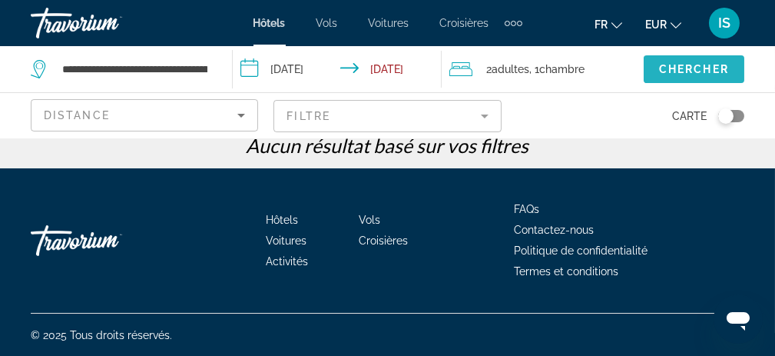
click at [697, 77] on span "Search widget" at bounding box center [694, 69] width 101 height 37
click at [486, 101] on mat-form-field "Filtre" at bounding box center [387, 116] width 227 height 32
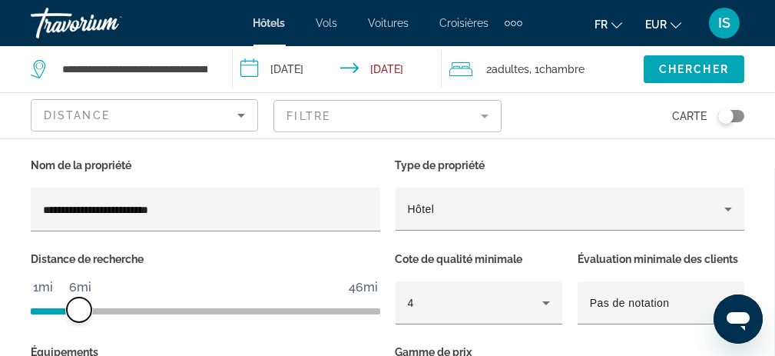
drag, startPoint x: 48, startPoint y: 304, endPoint x: 85, endPoint y: 305, distance: 36.1
click at [85, 305] on span "ngx-slider" at bounding box center [79, 309] width 25 height 25
click at [690, 59] on span "Search widget" at bounding box center [694, 69] width 101 height 37
click at [389, 118] on mat-form-field "Filtre" at bounding box center [387, 116] width 227 height 32
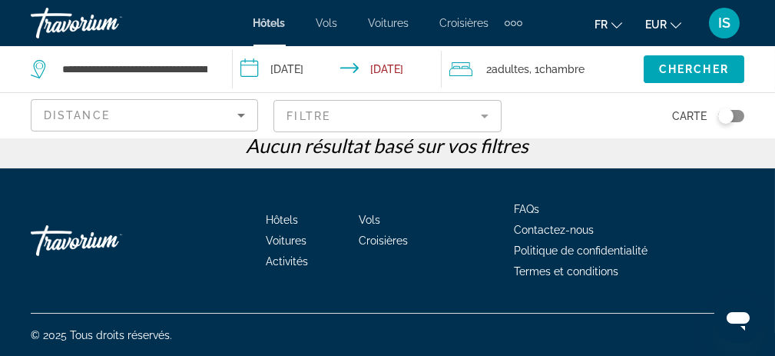
click at [475, 113] on mat-form-field "Filtre" at bounding box center [387, 116] width 227 height 32
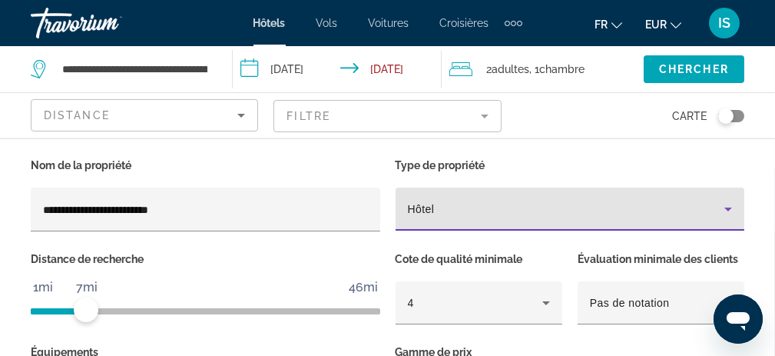
click at [593, 201] on div "Hôtel" at bounding box center [566, 209] width 317 height 18
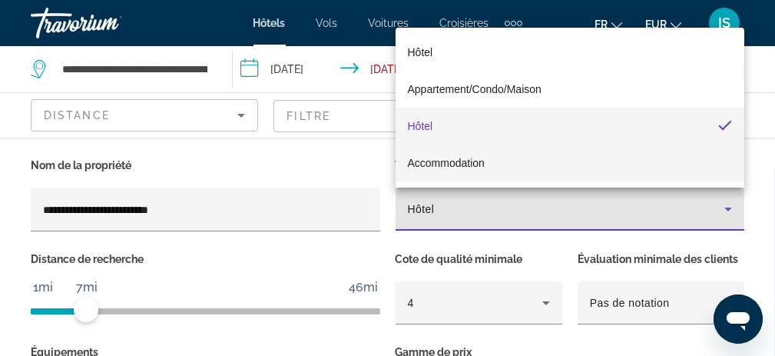
click at [469, 161] on span "Accommodation" at bounding box center [446, 163] width 77 height 12
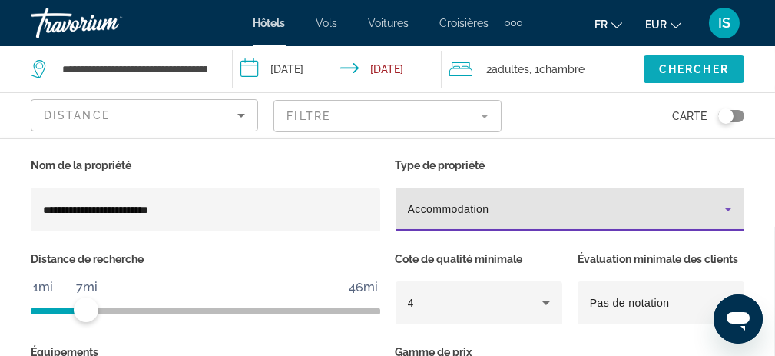
click at [694, 68] on span "Chercher" at bounding box center [694, 69] width 70 height 12
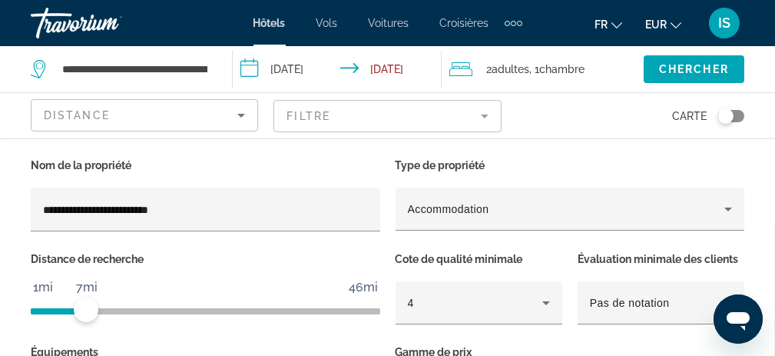
click at [533, 71] on span ", 1 Chambre pièces" at bounding box center [556, 69] width 55 height 22
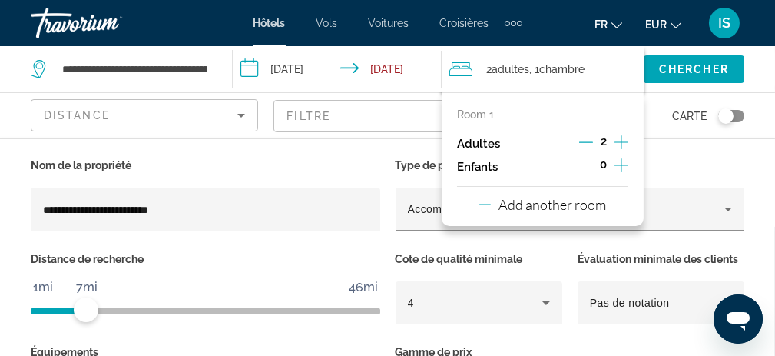
click at [475, 117] on p "Room 1" at bounding box center [475, 114] width 37 height 12
click at [691, 75] on span "Chercher" at bounding box center [694, 69] width 70 height 12
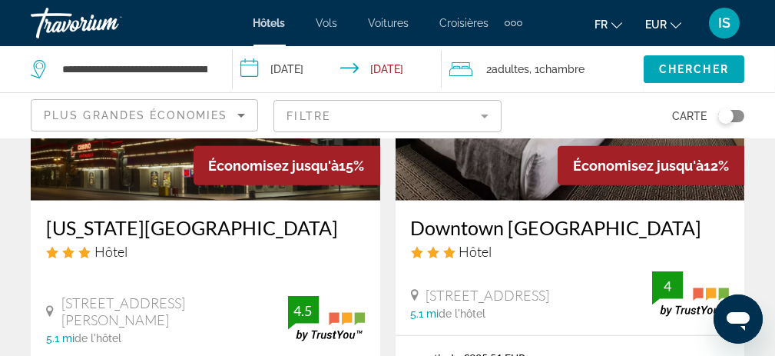
scroll to position [2613, 0]
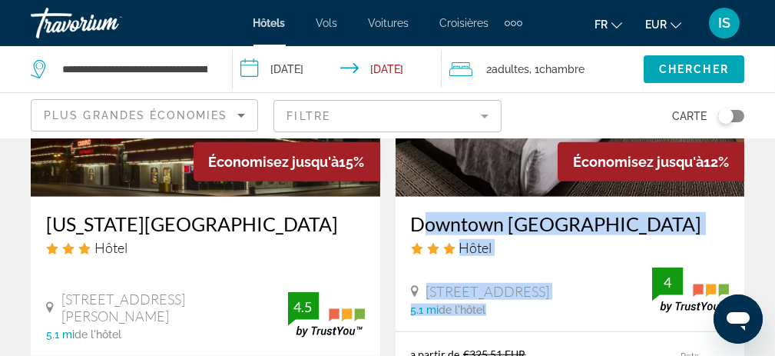
drag, startPoint x: 405, startPoint y: 192, endPoint x: 504, endPoint y: 279, distance: 131.8
click at [504, 279] on div "Downtown Grand Las Vegas Hôtel 206 North 3Rd Street, Las Vegas 5.1 mi de l'hôte…" at bounding box center [571, 264] width 350 height 134
copy div "Downtown Grand Las Vegas Hôtel 206 North 3Rd Street, Las Vegas 5.1 mi de l'hôtel"
